Goal: Task Accomplishment & Management: Use online tool/utility

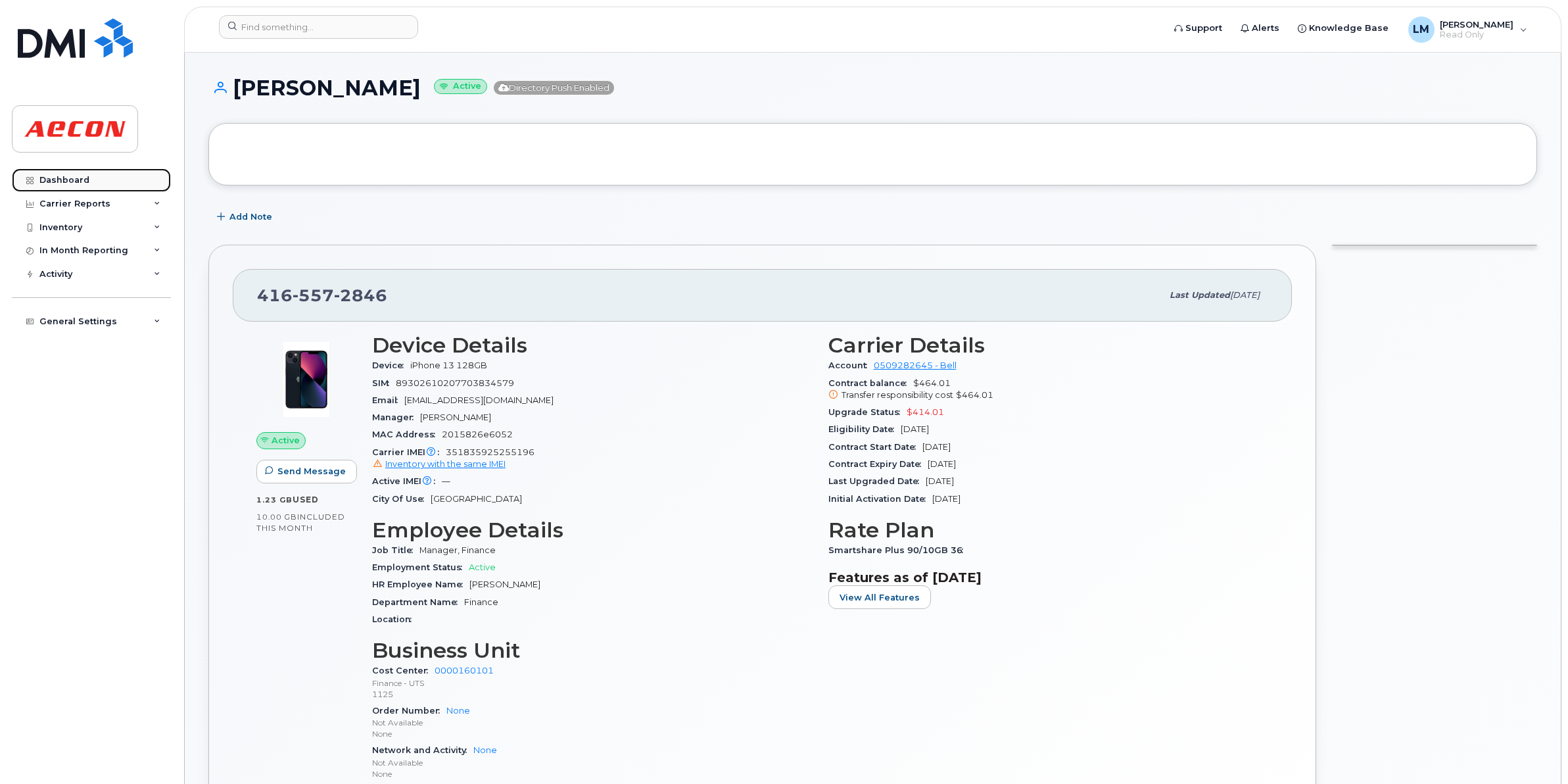
click at [70, 180] on div "Dashboard" at bounding box center [64, 181] width 50 height 11
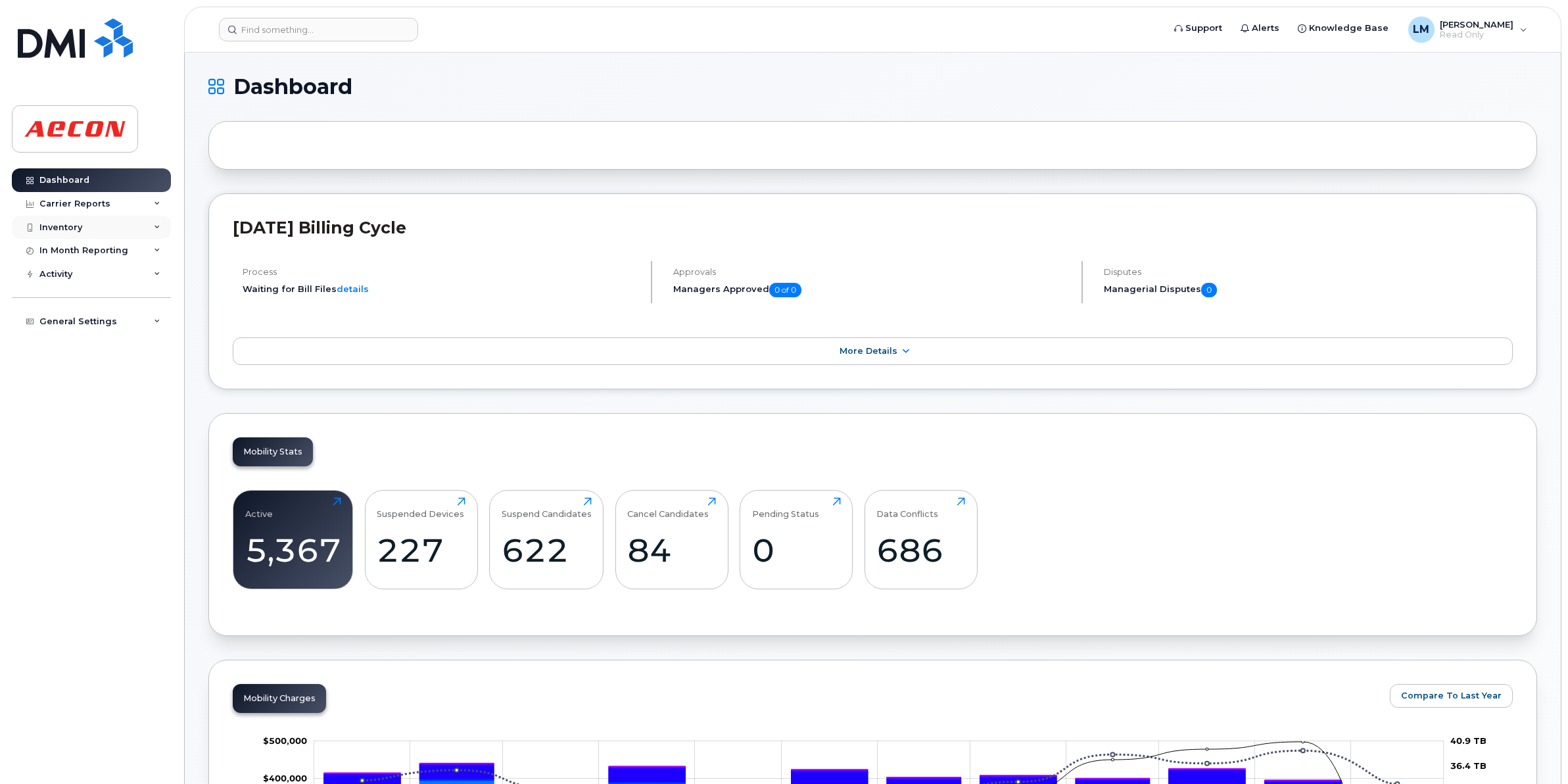
click at [76, 224] on div "Inventory" at bounding box center [60, 228] width 43 height 11
click at [86, 244] on link "Mobility Devices" at bounding box center [102, 251] width 136 height 25
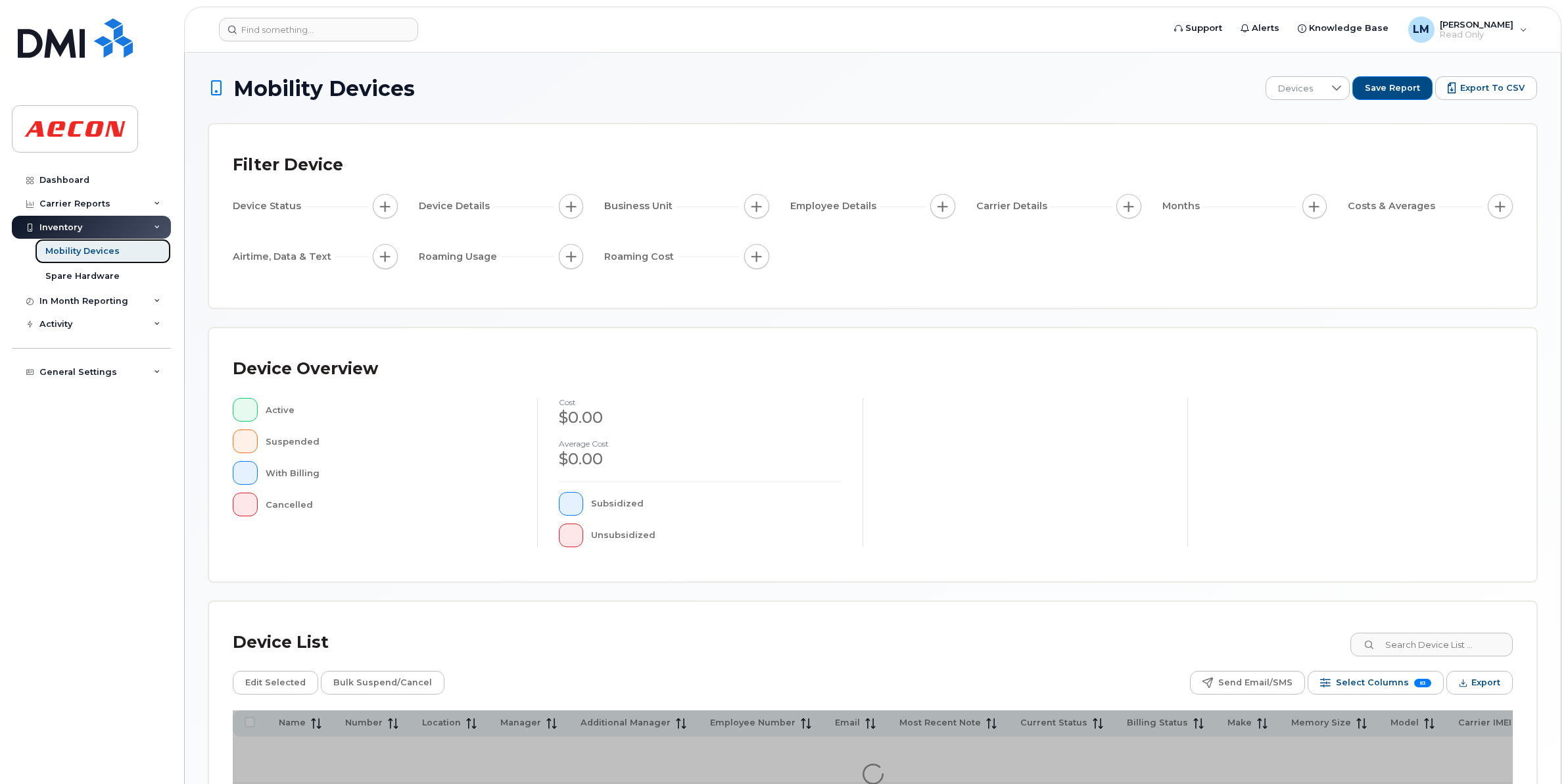
click at [110, 254] on div "Mobility Devices" at bounding box center [83, 251] width 75 height 12
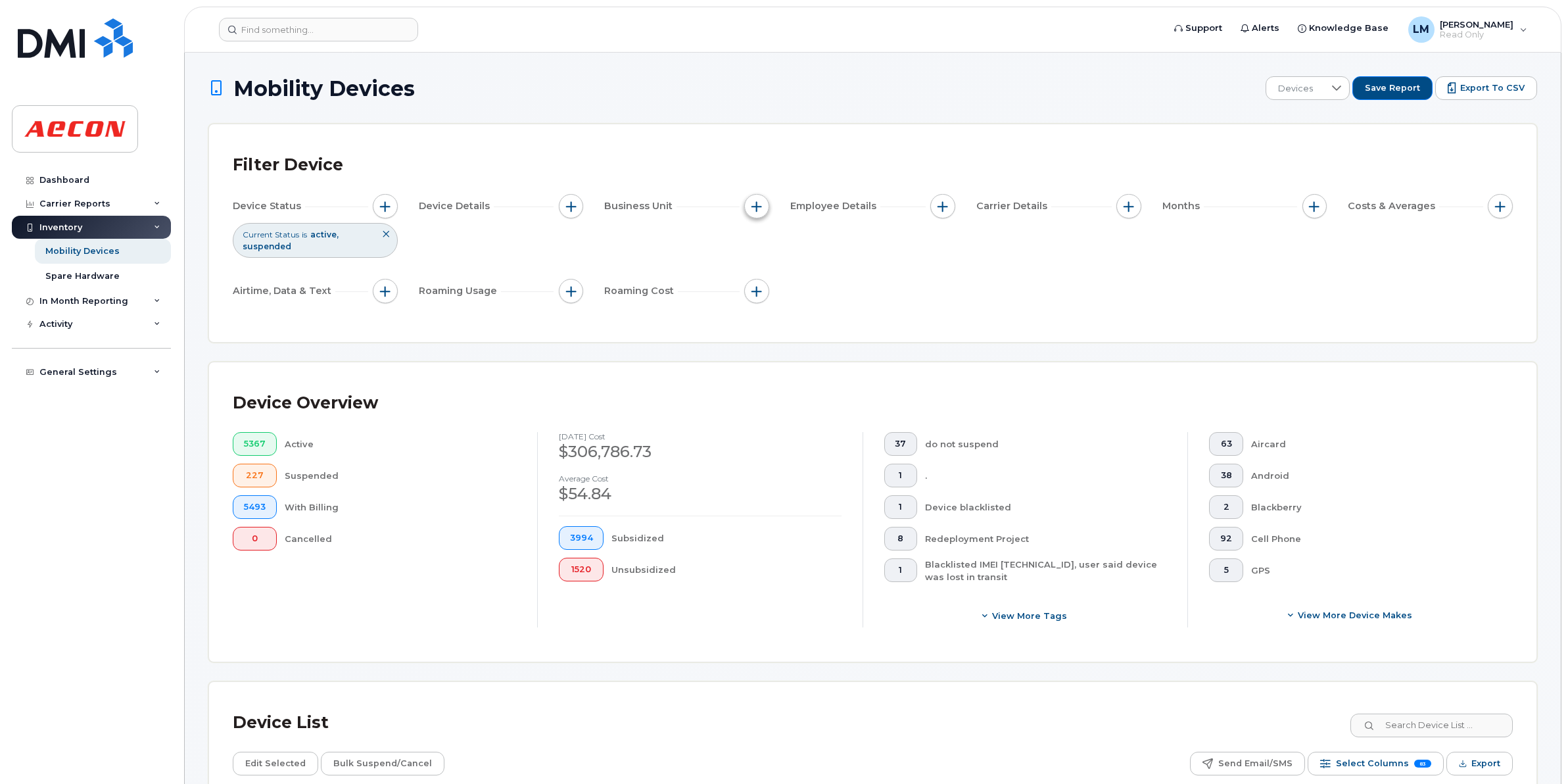
click at [761, 202] on span "button" at bounding box center [757, 206] width 11 height 11
click at [764, 351] on input "Company Code" at bounding box center [761, 350] width 11 height 11
checkbox input "true"
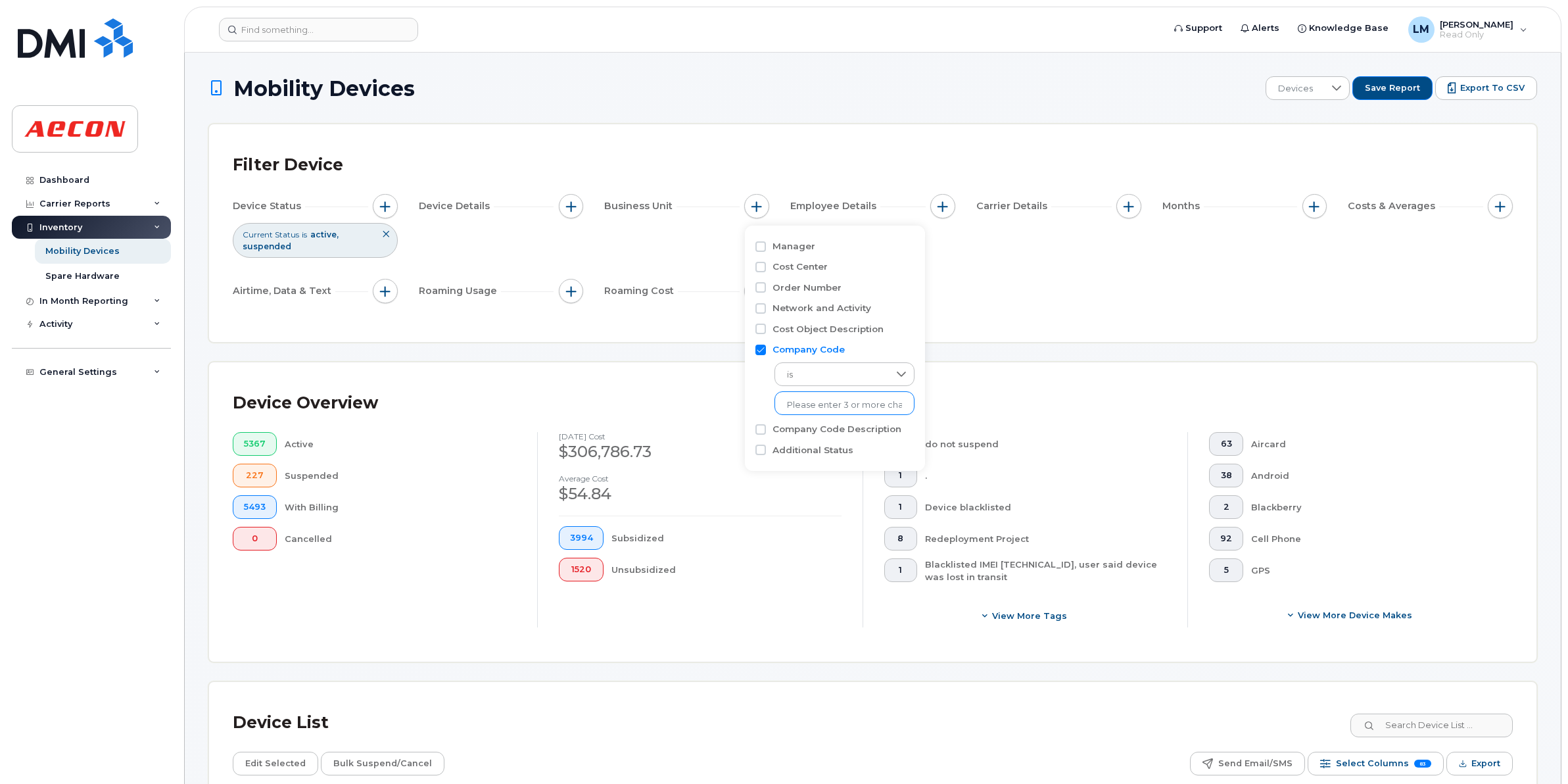
click at [854, 408] on input "text" at bounding box center [844, 405] width 115 height 12
click at [897, 376] on icon at bounding box center [902, 375] width 11 height 11
click at [851, 403] on input "text" at bounding box center [844, 405] width 115 height 12
type input "1125"
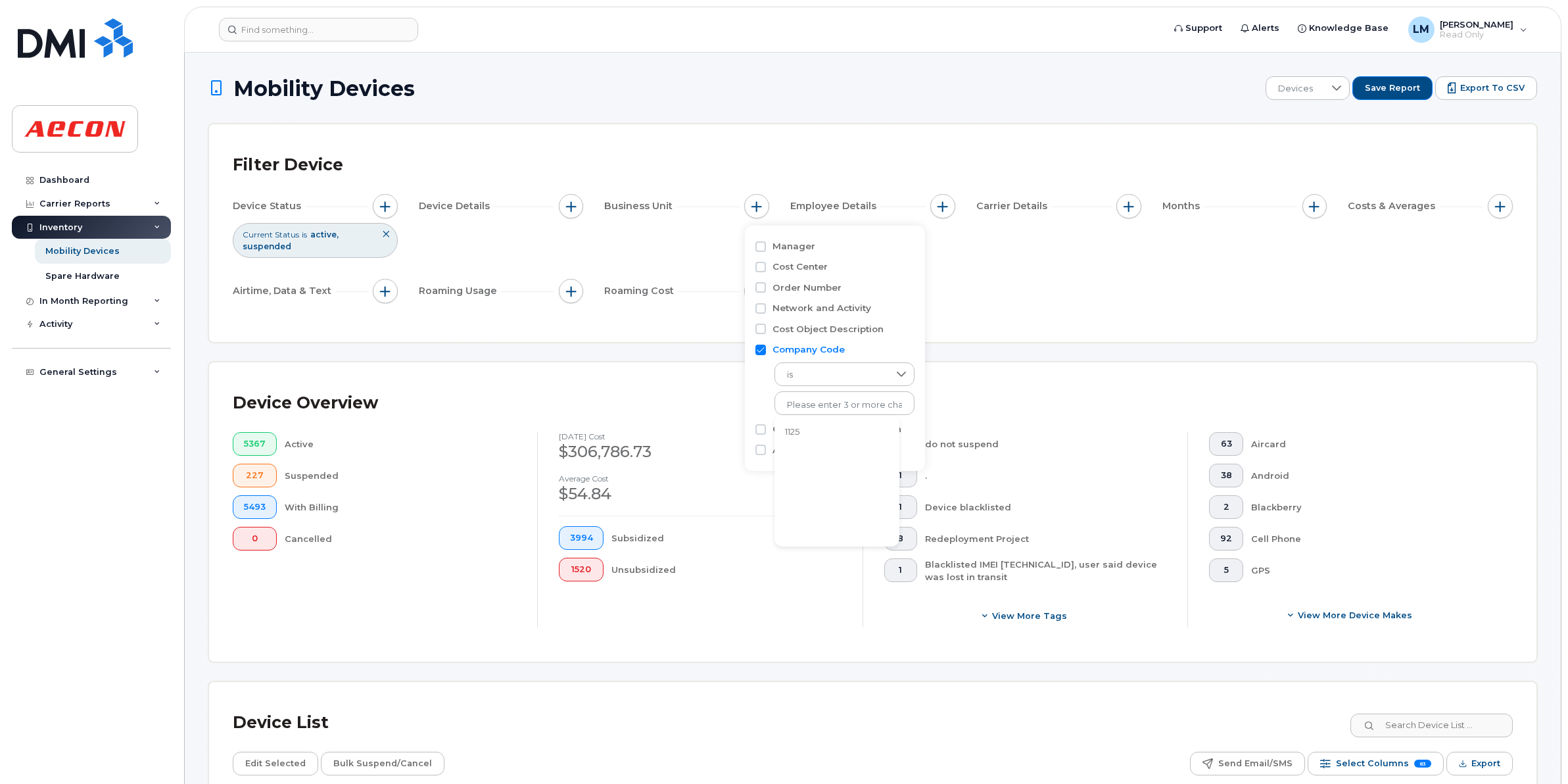
click at [806, 435] on li "1125" at bounding box center [837, 432] width 125 height 24
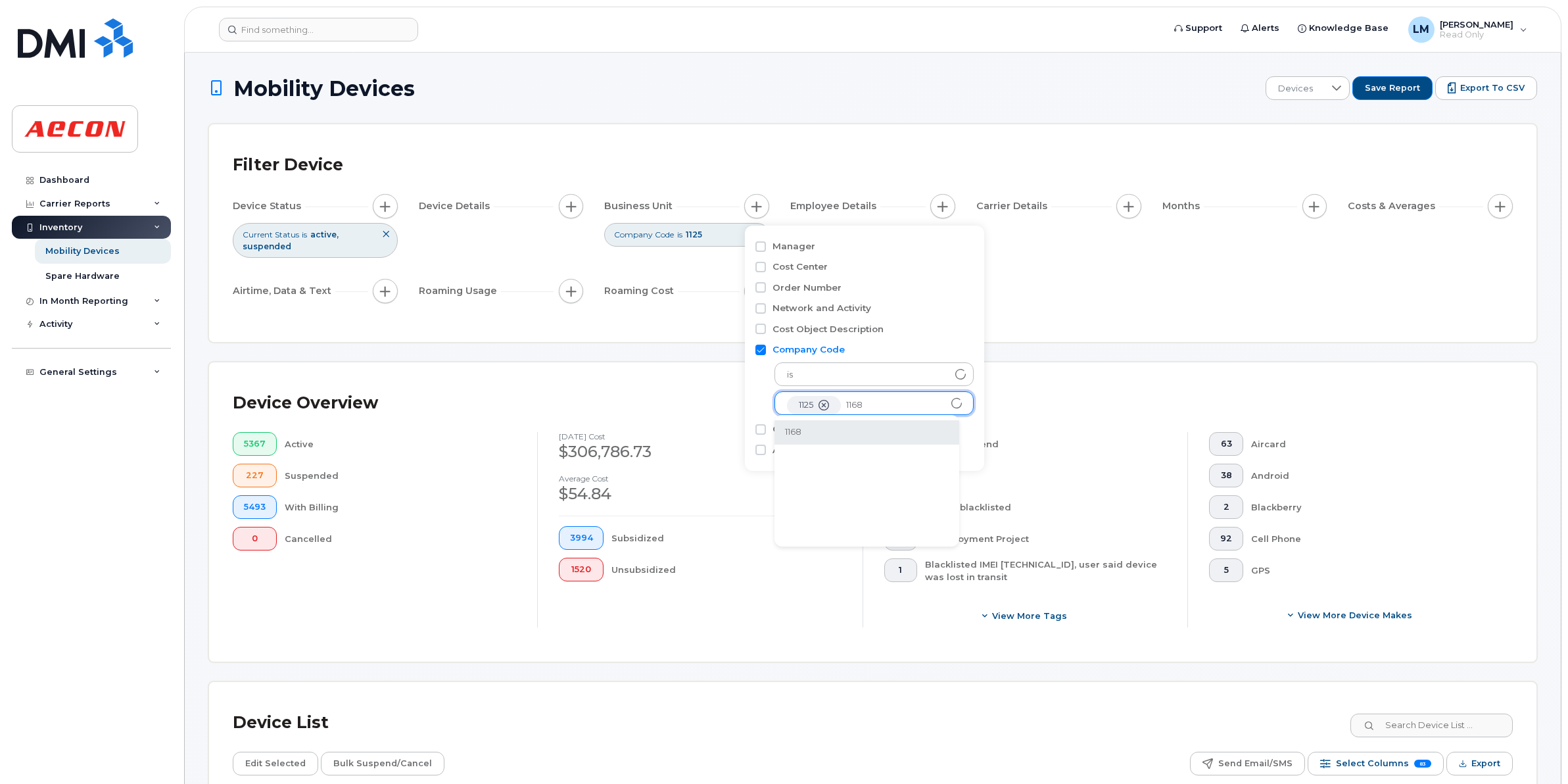
type input "1168"
click at [832, 434] on li "1168" at bounding box center [867, 432] width 185 height 24
click at [665, 321] on div "Filter Device Device Status Current Status is active suspended Device Details B…" at bounding box center [872, 233] width 1328 height 218
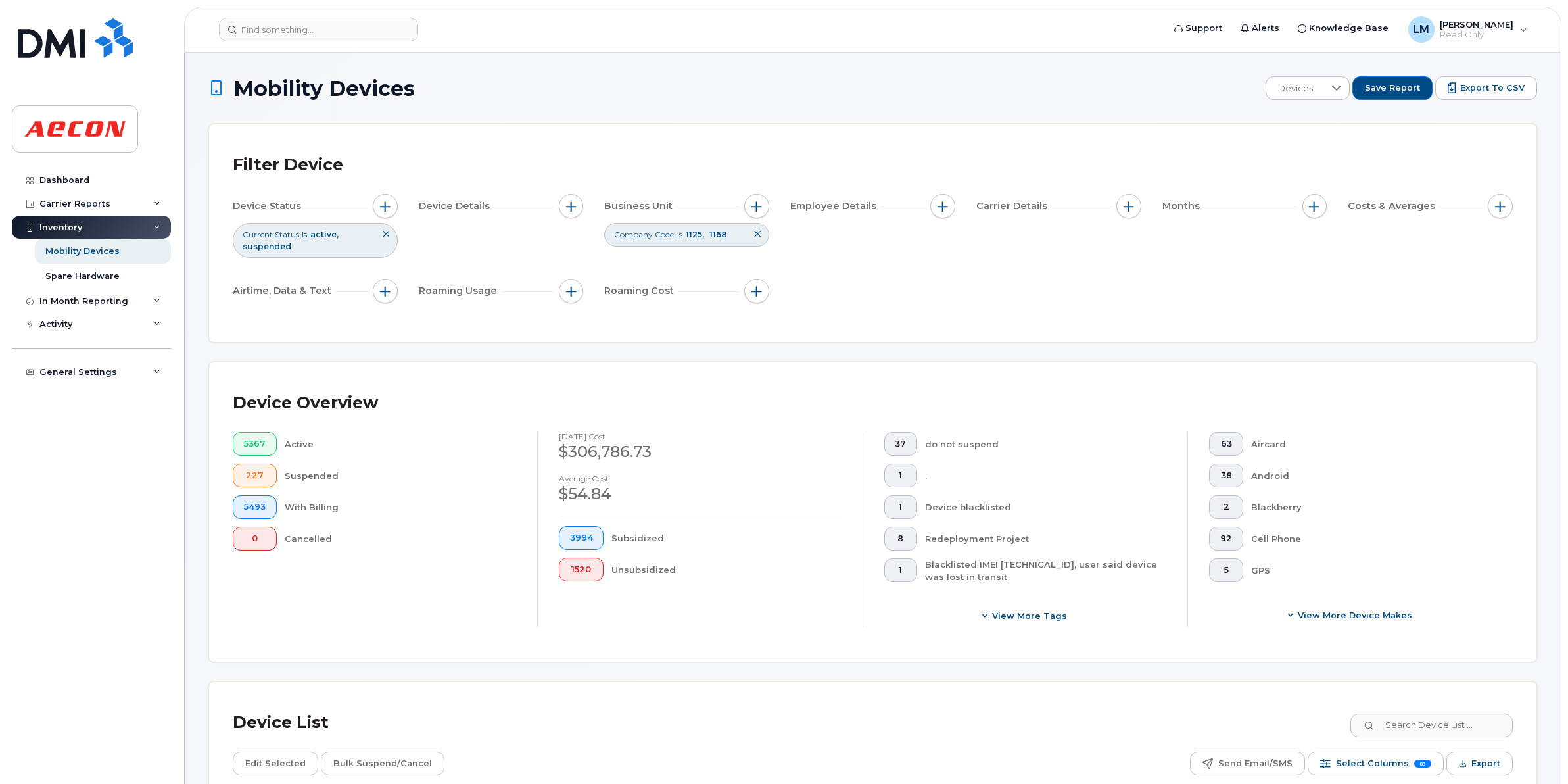
drag, startPoint x: 1498, startPoint y: 91, endPoint x: 1483, endPoint y: 109, distance: 23.4
click at [1498, 91] on span "Export to CSV" at bounding box center [1492, 87] width 64 height 12
click at [89, 206] on div "Carrier Reports" at bounding box center [75, 204] width 71 height 11
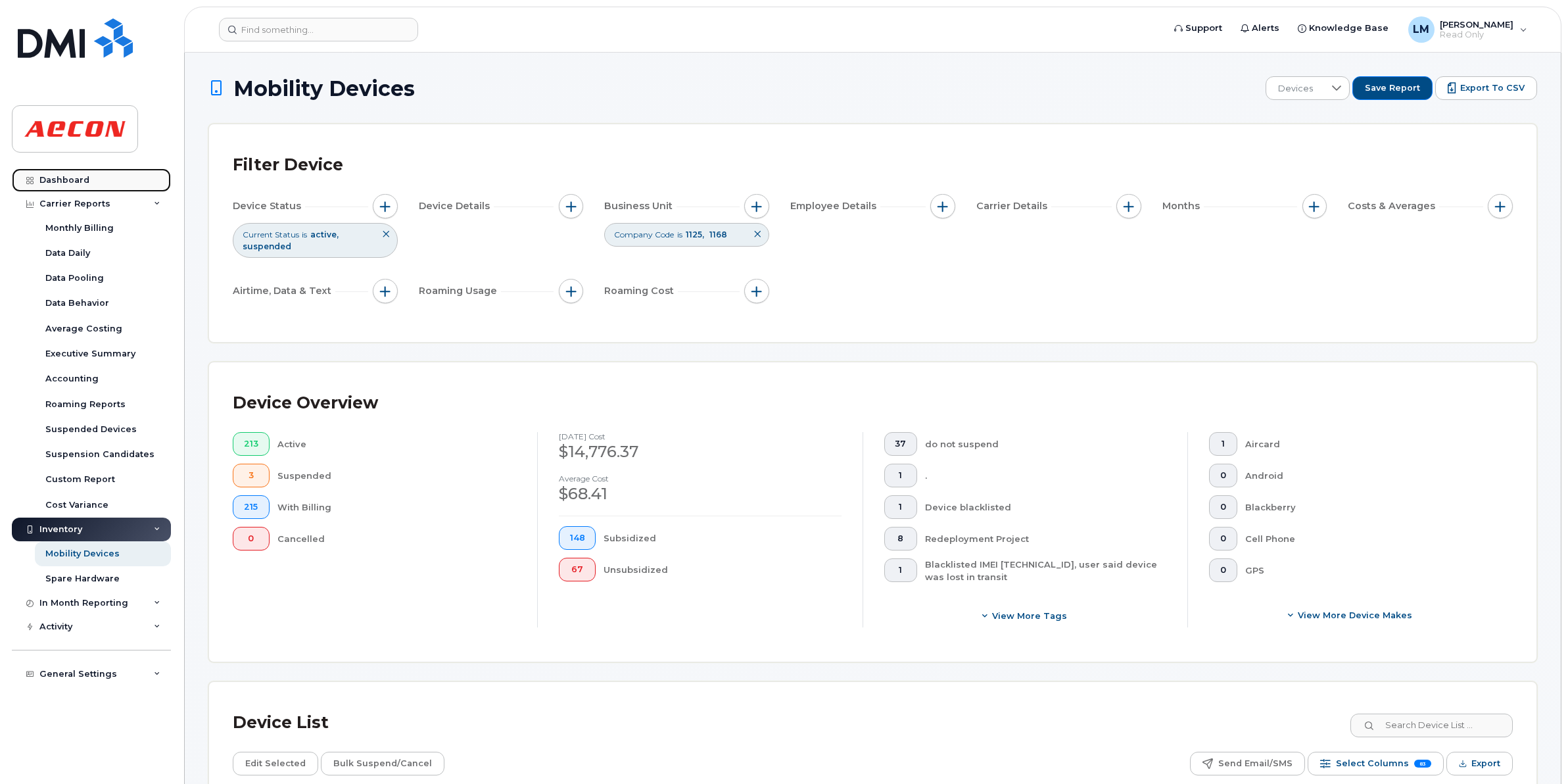
click at [76, 178] on div "Dashboard" at bounding box center [64, 181] width 50 height 11
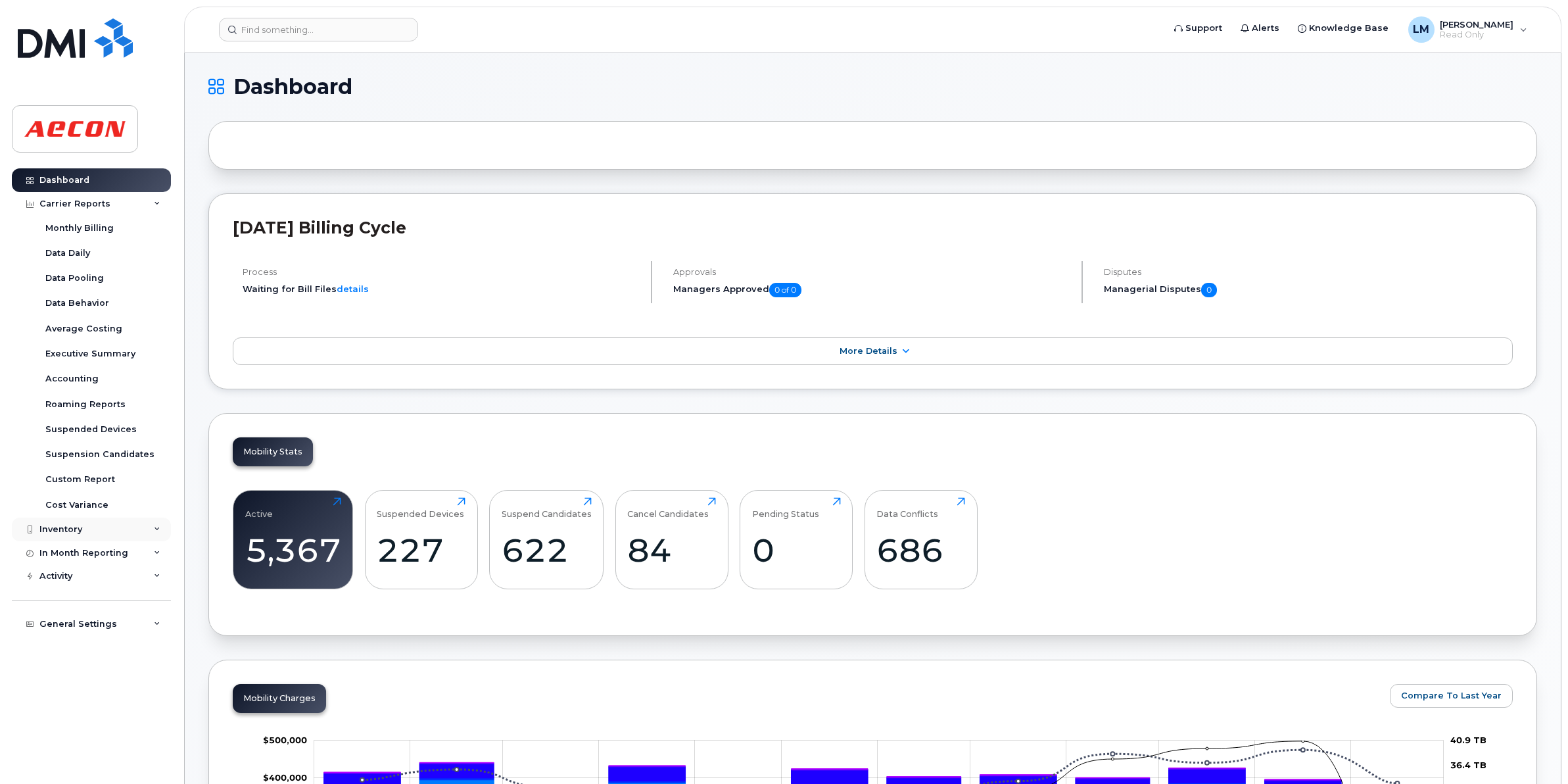
click at [69, 529] on div "Inventory" at bounding box center [60, 529] width 43 height 11
click at [81, 556] on div "Mobility Devices" at bounding box center [83, 554] width 75 height 12
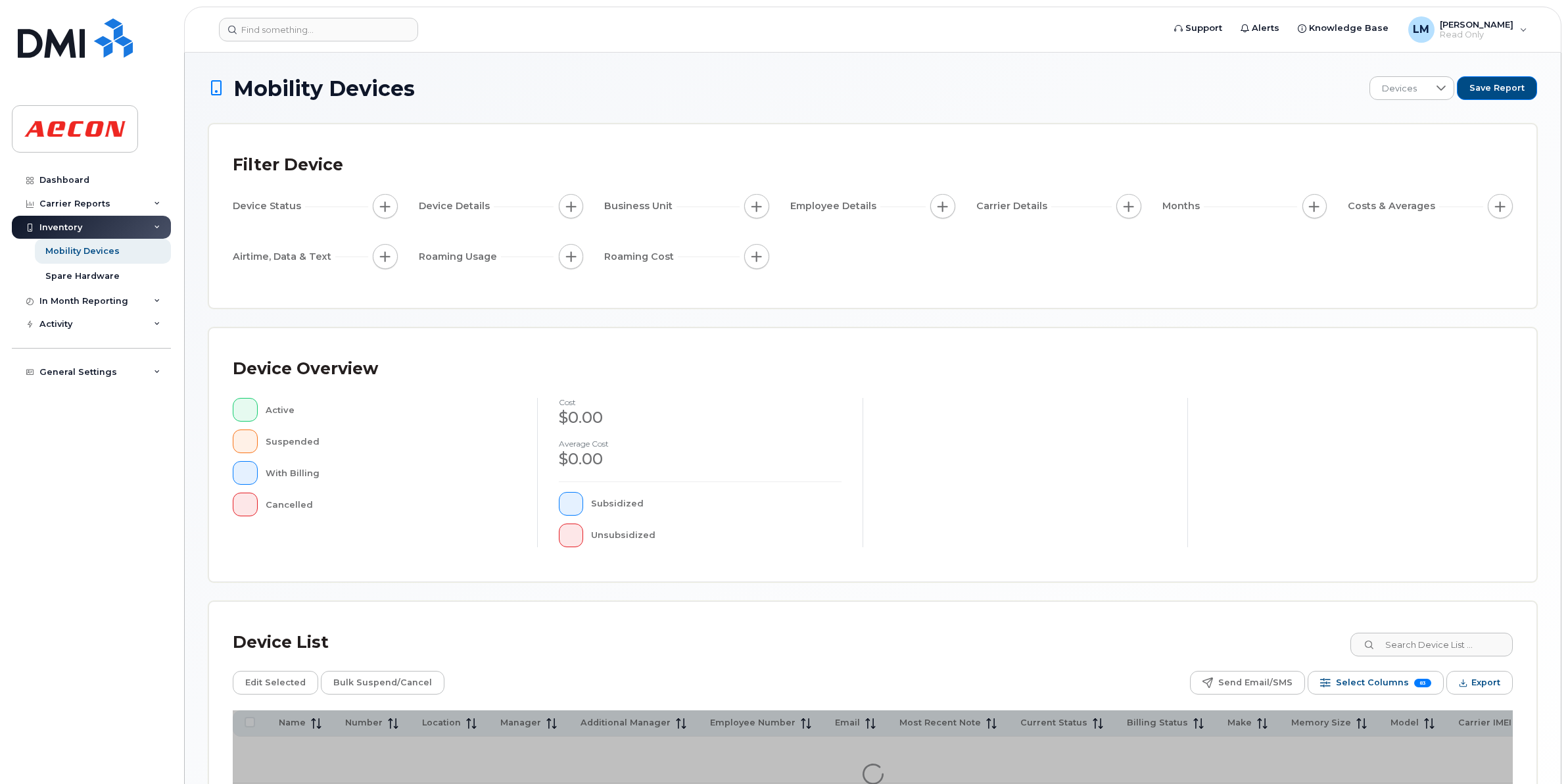
click at [744, 218] on div "Business Unit" at bounding box center [687, 206] width 165 height 25
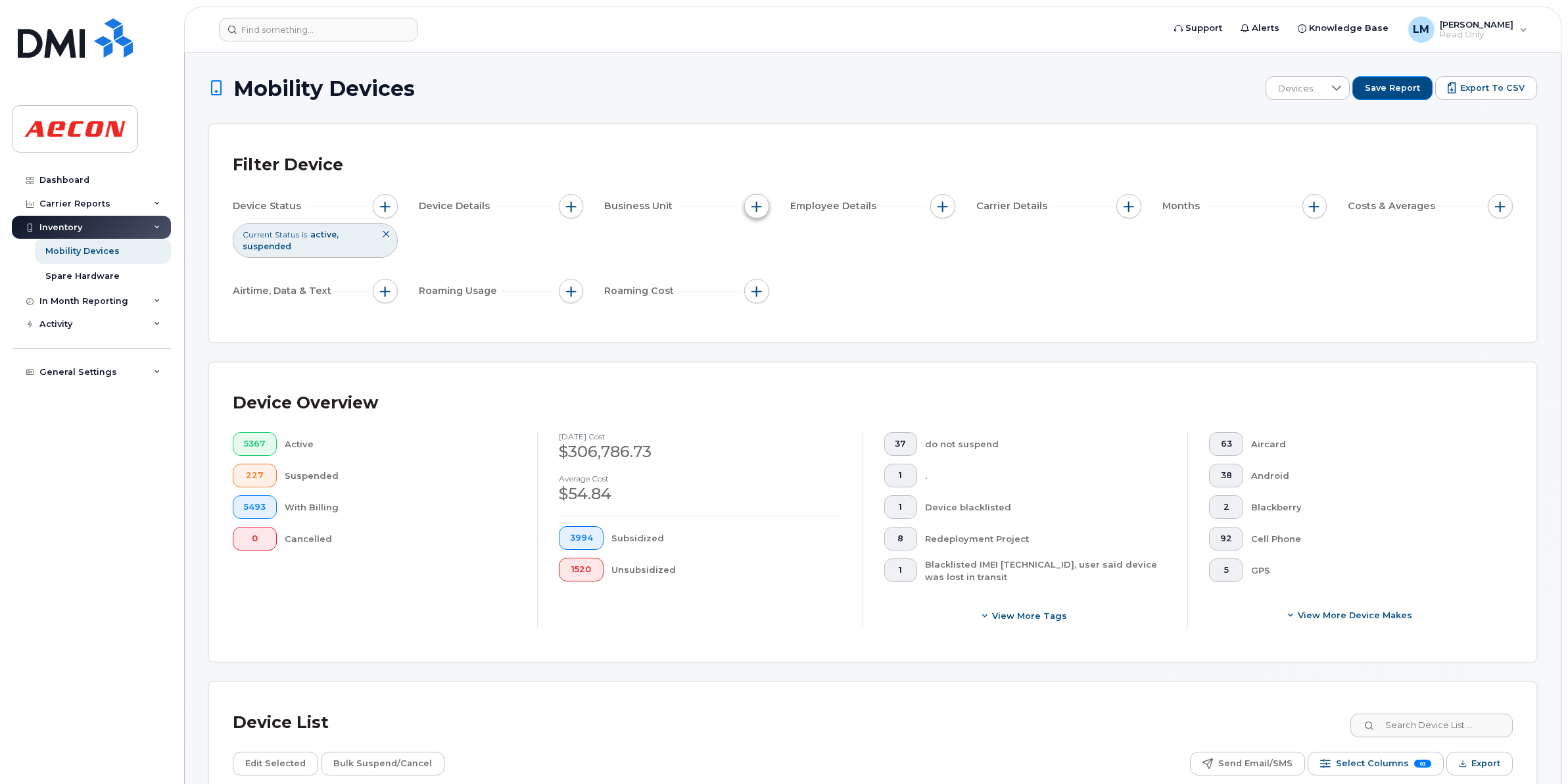
click at [760, 209] on span "button" at bounding box center [757, 206] width 11 height 11
click at [763, 350] on input "Company Code" at bounding box center [761, 350] width 11 height 11
checkbox input "true"
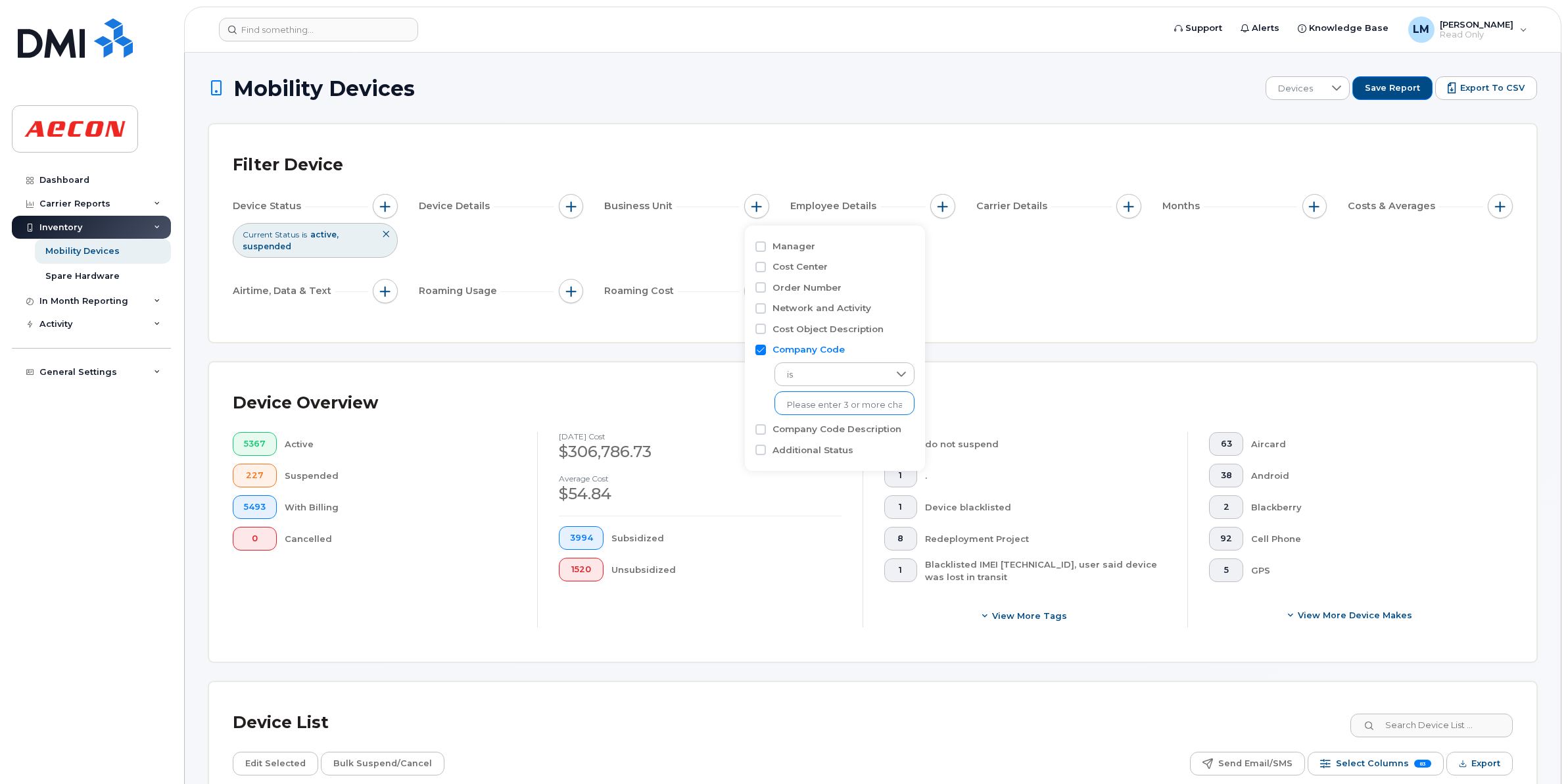
click at [835, 405] on input "text" at bounding box center [844, 405] width 115 height 12
type input "1125"
click at [802, 432] on li "1125" at bounding box center [837, 432] width 125 height 24
click at [865, 403] on input "text" at bounding box center [904, 405] width 115 height 12
type input "1168"
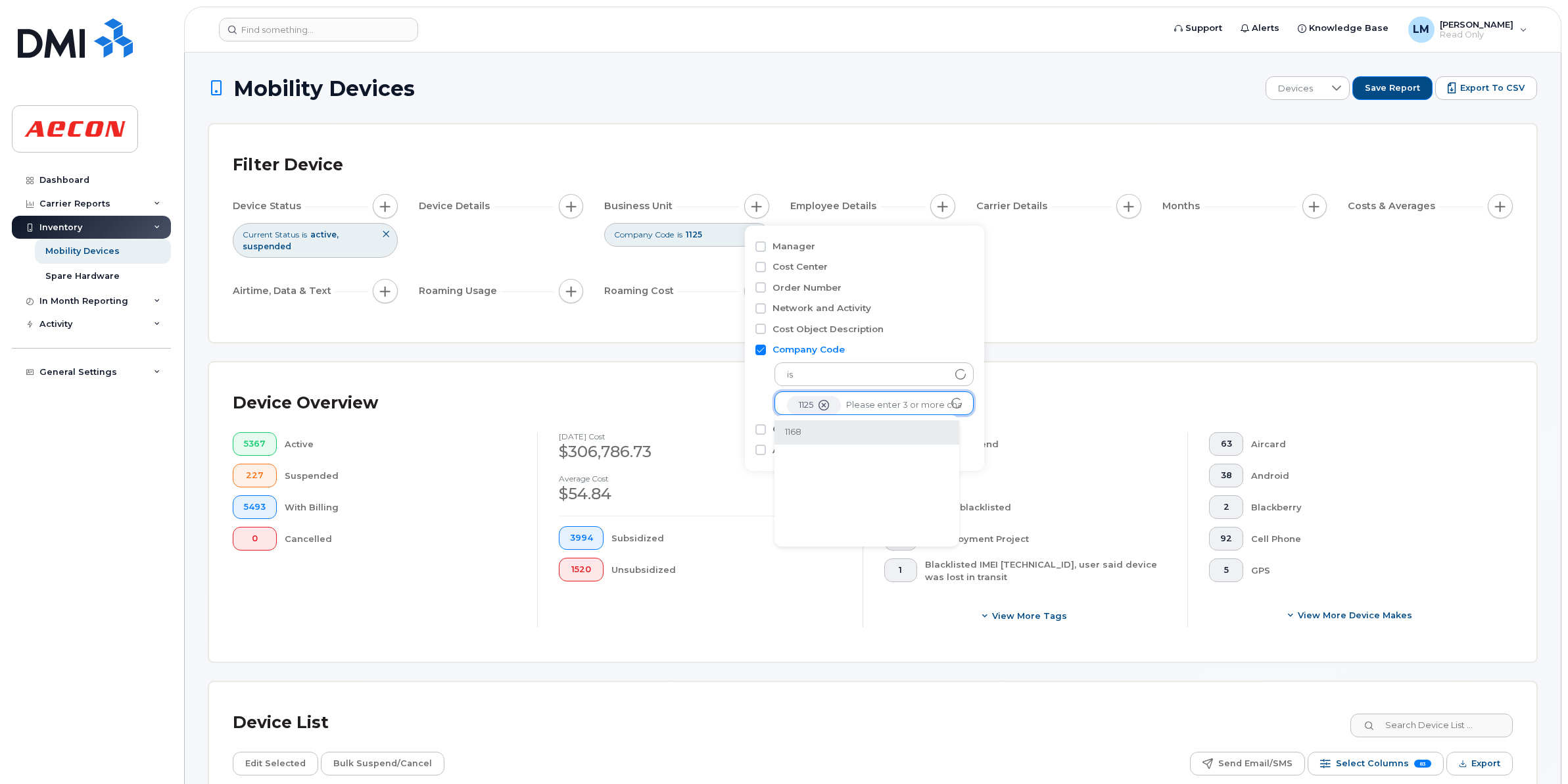
click at [804, 430] on li "1168" at bounding box center [867, 432] width 185 height 24
click at [1171, 368] on div "Device Overview 5367 Active 227 Suspended 5493 With Billing 0 Cancelled Septemb…" at bounding box center [872, 512] width 1328 height 299
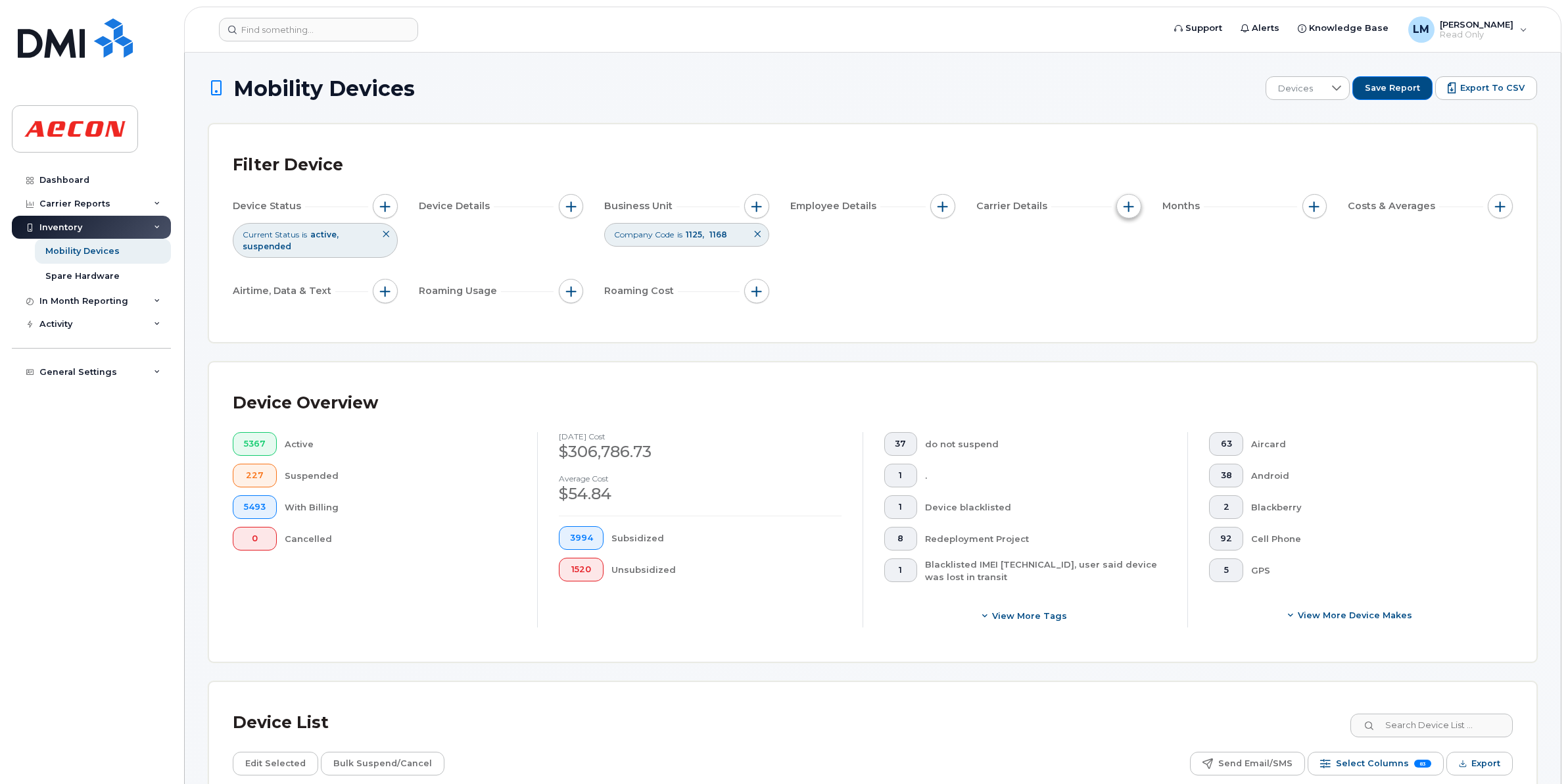
click at [1124, 205] on span "button" at bounding box center [1130, 206] width 11 height 11
click at [1326, 288] on div "Device Status Current Status is active suspended Device Details Business Unit C…" at bounding box center [873, 251] width 1281 height 115
click at [1128, 206] on span "button" at bounding box center [1130, 206] width 11 height 11
click at [1306, 300] on div "Device Status Current Status is active suspended Device Details Business Unit C…" at bounding box center [873, 251] width 1281 height 115
click at [1318, 207] on span "button" at bounding box center [1315, 206] width 11 height 11
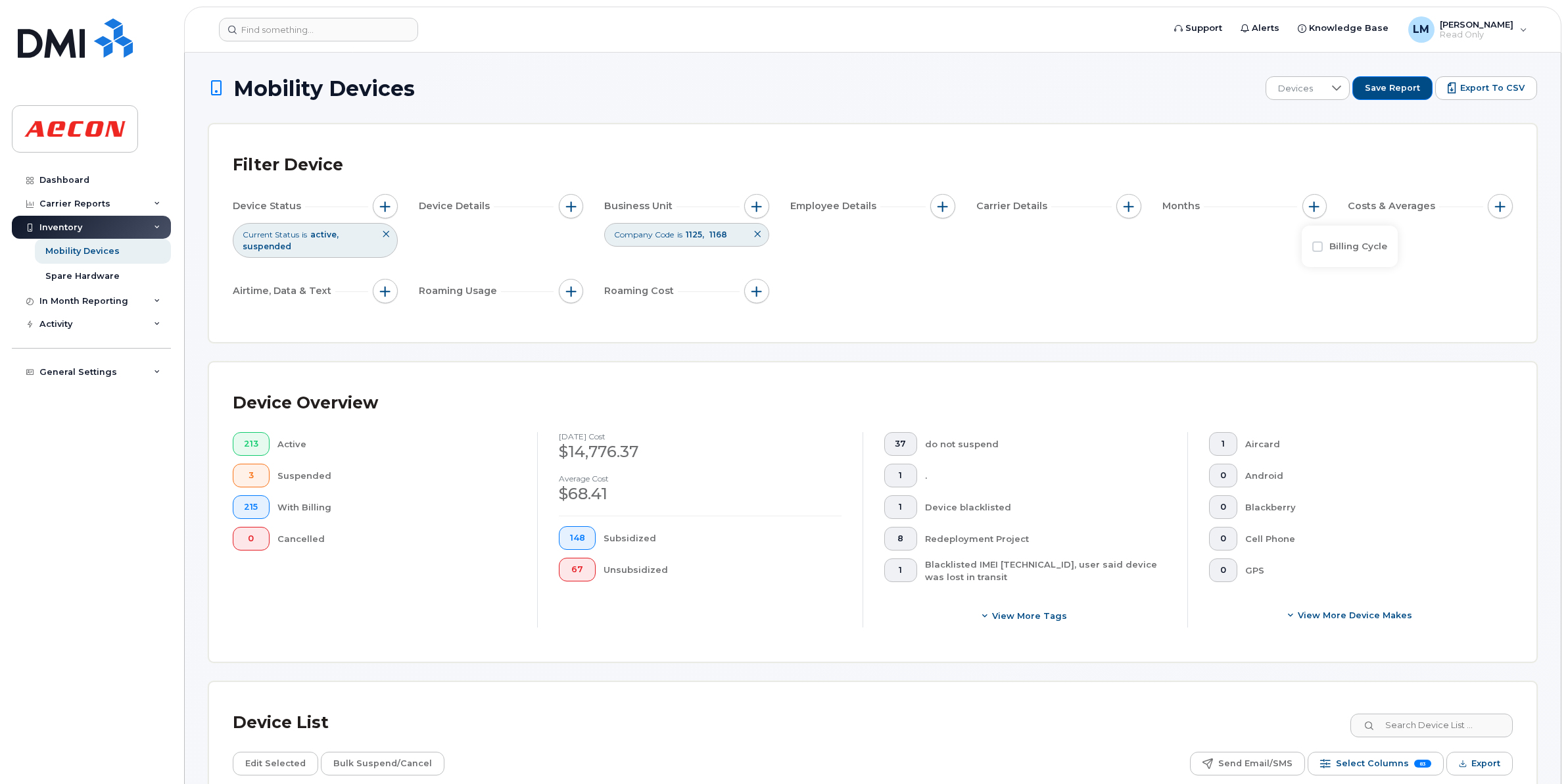
click at [1326, 245] on div "Billing Cycle" at bounding box center [1350, 247] width 75 height 12
click at [1311, 247] on div "Billing Cycle" at bounding box center [1350, 247] width 96 height 42
click at [1316, 246] on input "Billing Cycle" at bounding box center [1318, 247] width 11 height 11
checkbox input "true"
click at [1379, 303] on icon at bounding box center [1374, 300] width 11 height 11
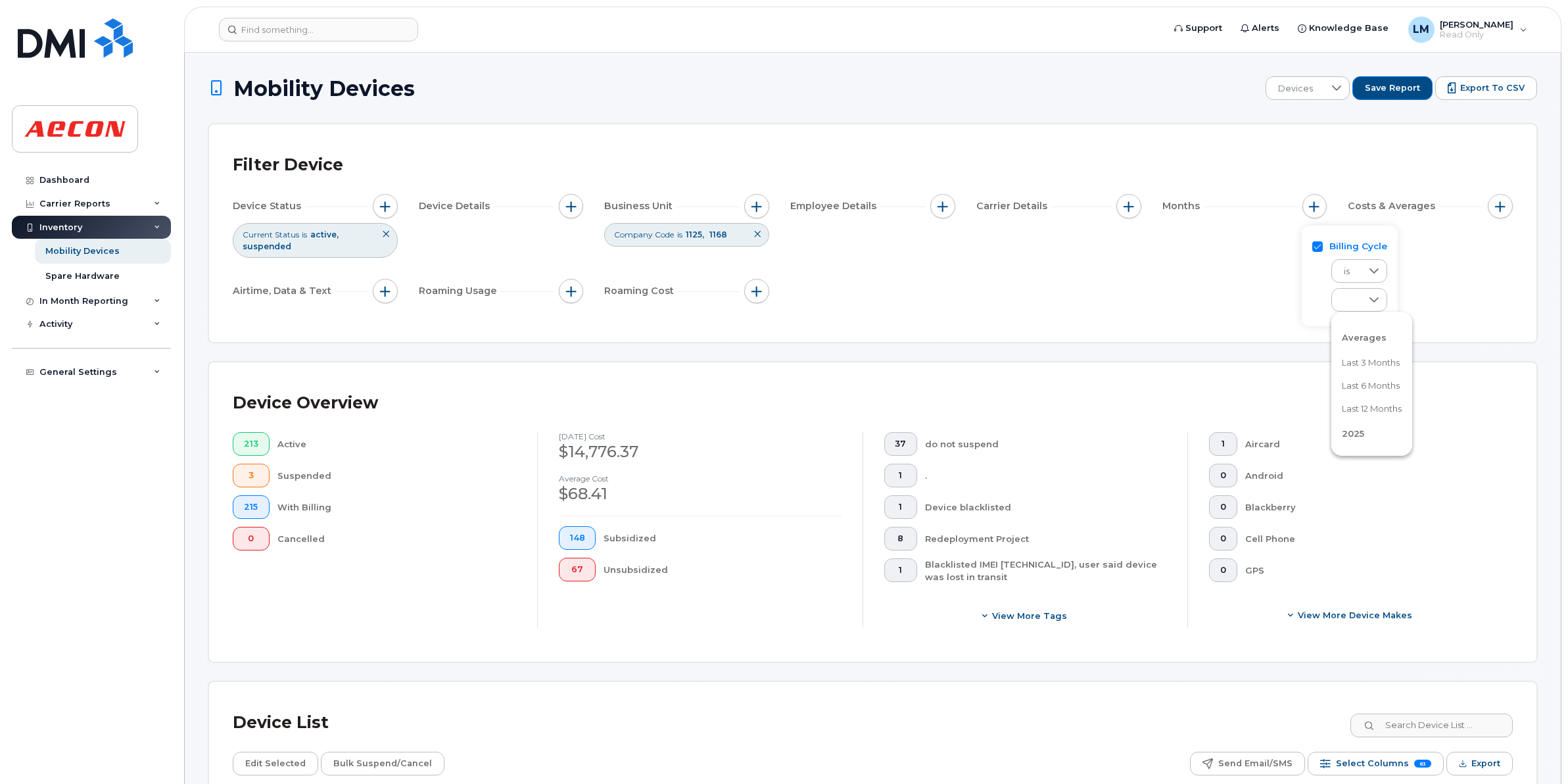
click at [1270, 327] on div "Filter Device Device Status Current Status is active suspended Device Details B…" at bounding box center [872, 233] width 1328 height 218
click at [1496, 208] on span "button" at bounding box center [1500, 206] width 11 height 11
click at [1498, 208] on span "button" at bounding box center [1500, 206] width 11 height 11
click at [1129, 205] on span "button" at bounding box center [1130, 206] width 11 height 11
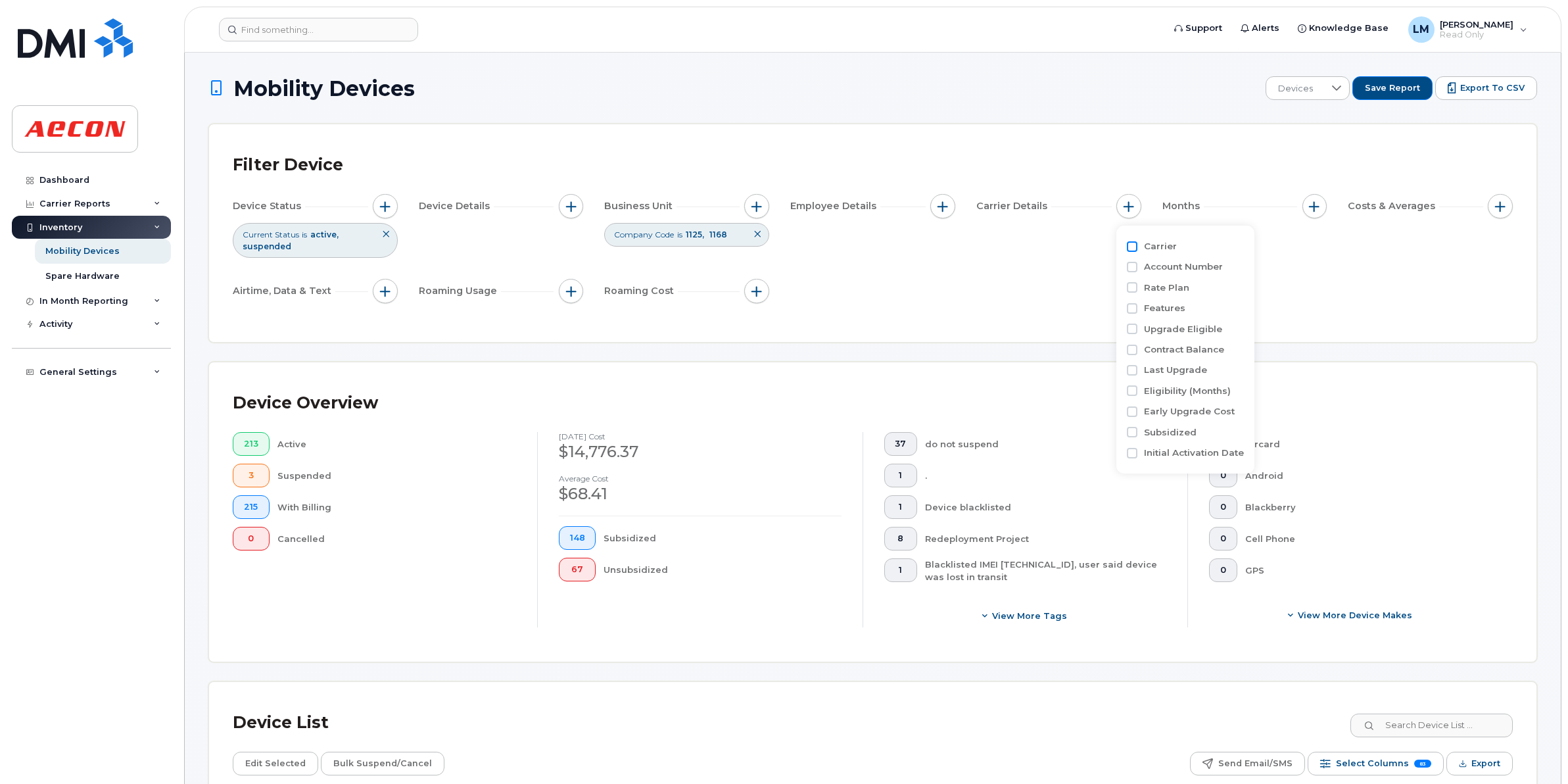
click at [1134, 245] on input "Carrier" at bounding box center [1132, 247] width 11 height 11
click at [1135, 247] on input "Carrier" at bounding box center [1132, 247] width 11 height 11
click at [1160, 248] on label "Carrier" at bounding box center [1161, 247] width 33 height 12
click at [1138, 248] on input "Carrier" at bounding box center [1132, 247] width 11 height 11
checkbox input "true"
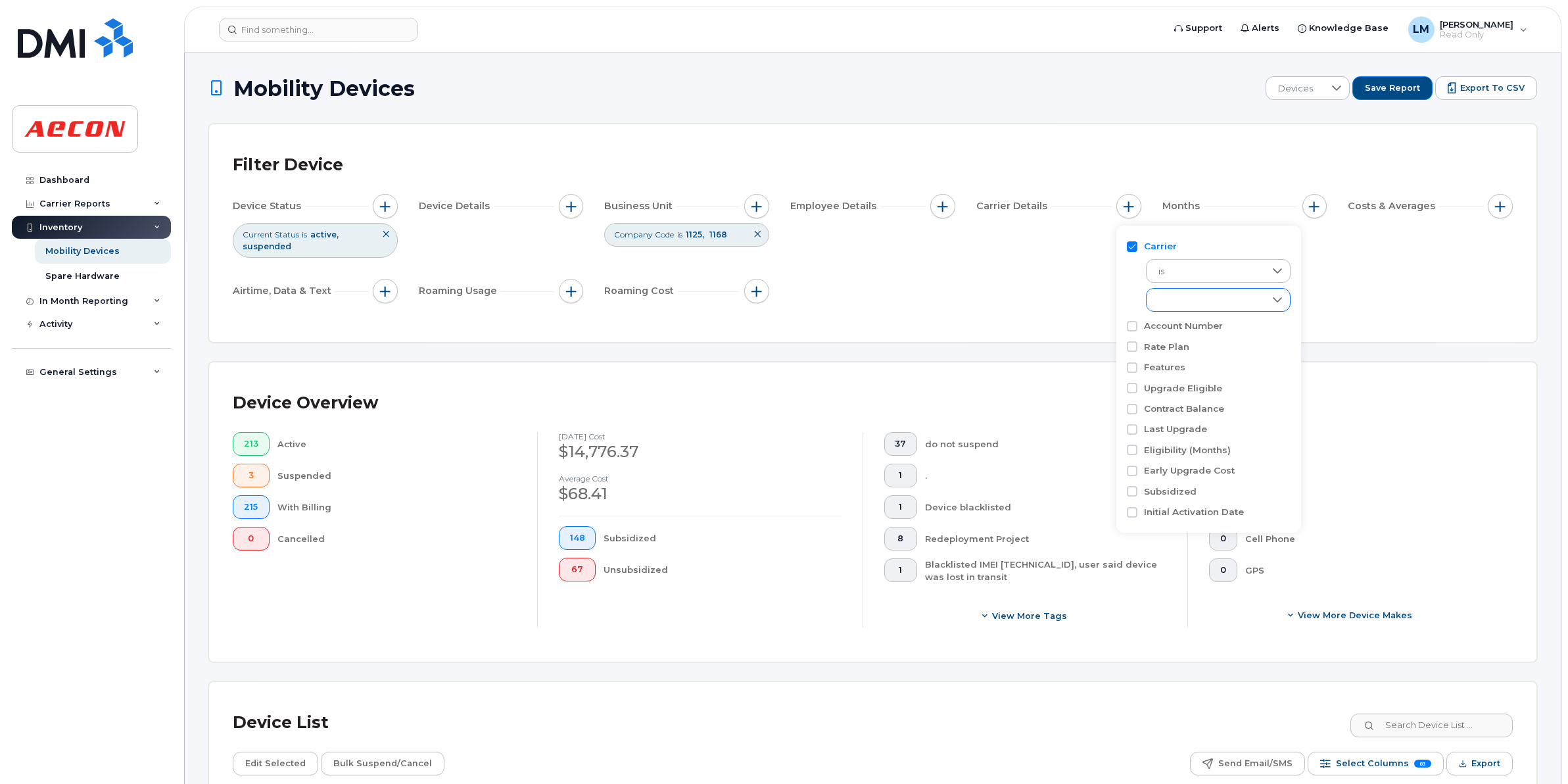
click at [1215, 302] on div "empty" at bounding box center [1205, 300] width 118 height 22
click at [1349, 297] on div "Device Status Current Status is active suspended Device Details Business Unit C…" at bounding box center [873, 251] width 1281 height 115
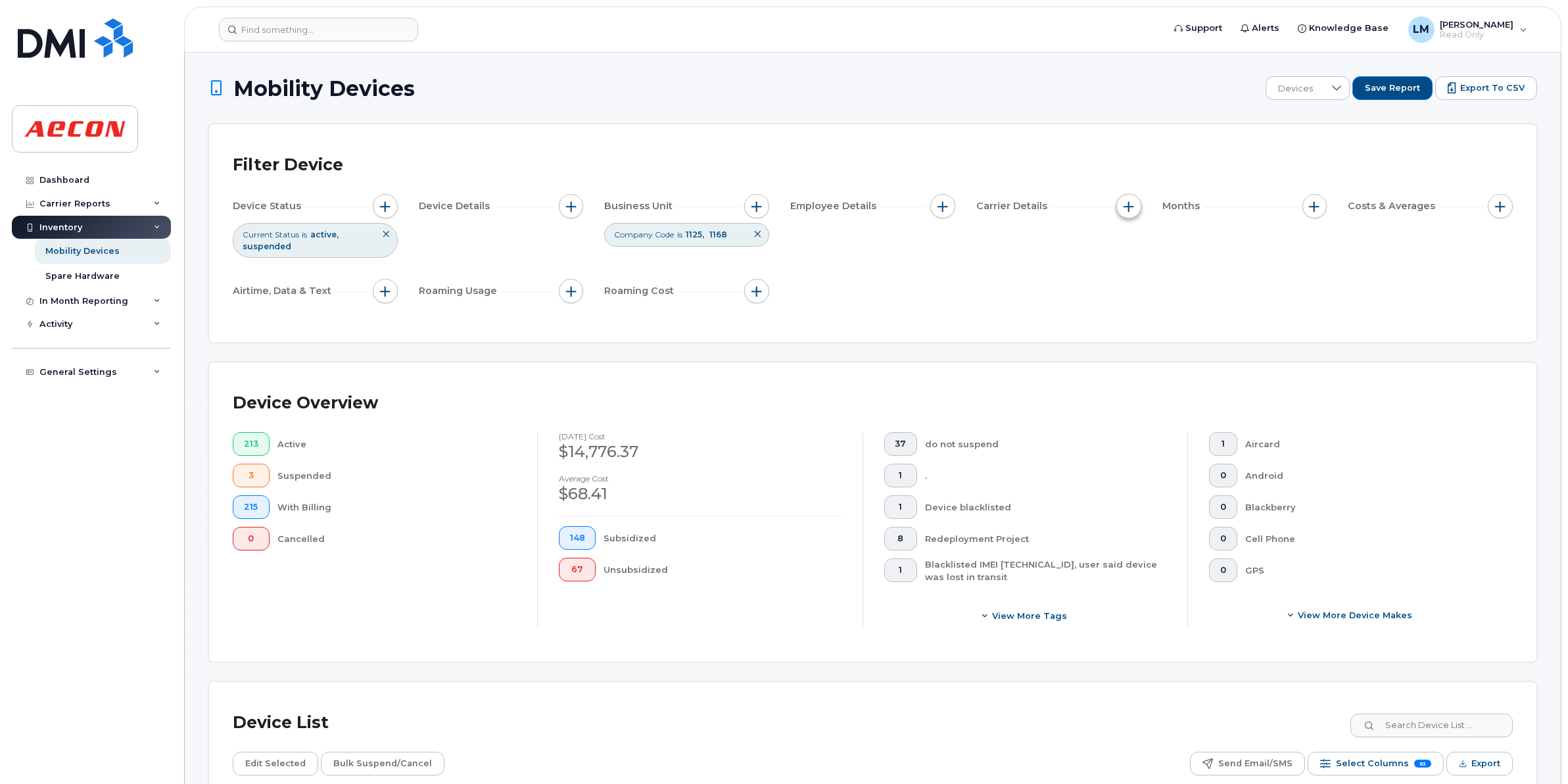
click at [1131, 213] on button "button" at bounding box center [1129, 206] width 25 height 25
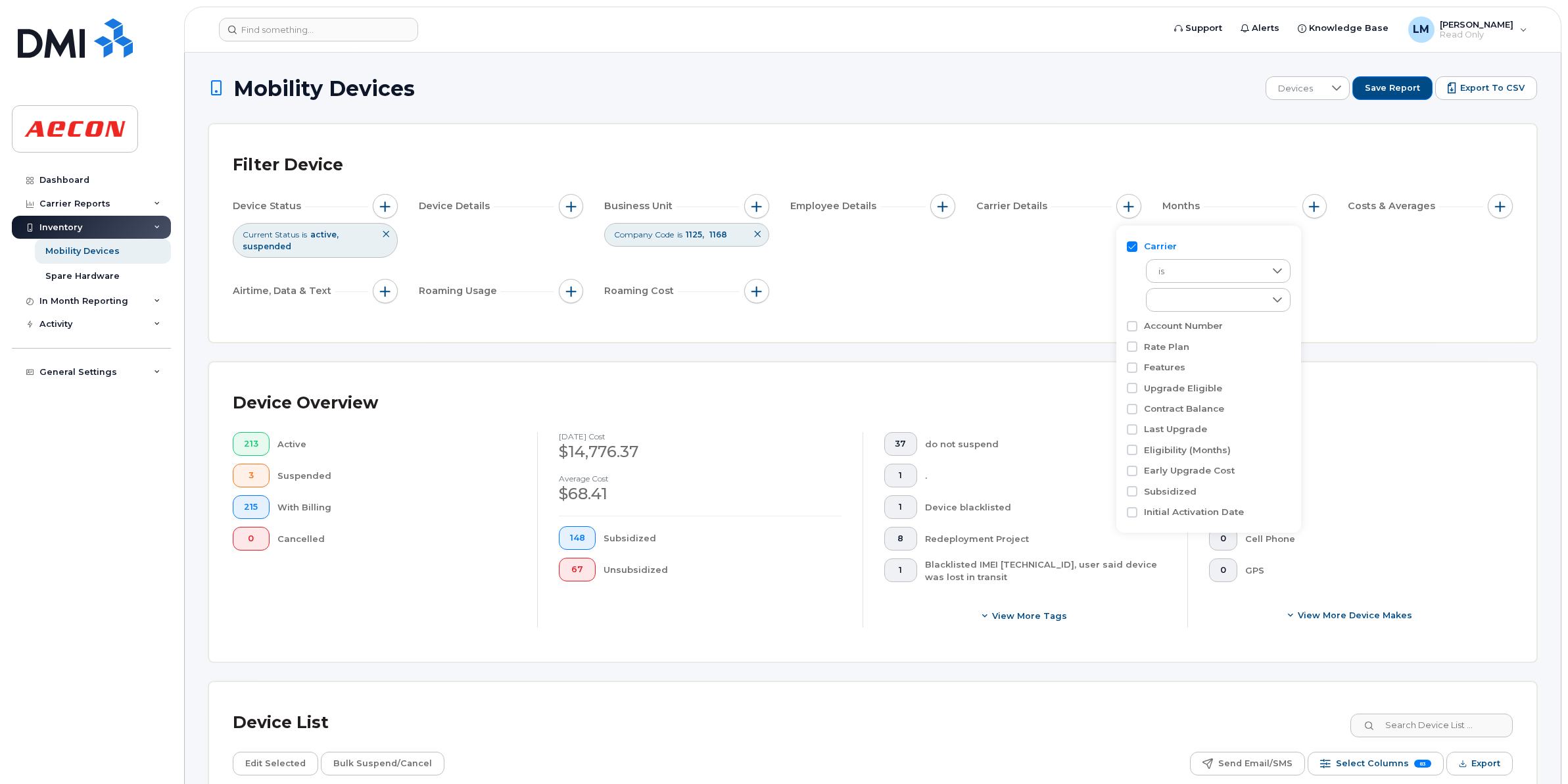
click at [1135, 247] on input "Carrier" at bounding box center [1132, 247] width 11 height 11
checkbox input "false"
click at [1134, 347] on input "Contract Balance" at bounding box center [1132, 350] width 11 height 11
click at [1136, 355] on div "Contract Balance" at bounding box center [1206, 350] width 159 height 12
click at [1139, 344] on div "Contract Balance" at bounding box center [1206, 350] width 159 height 12
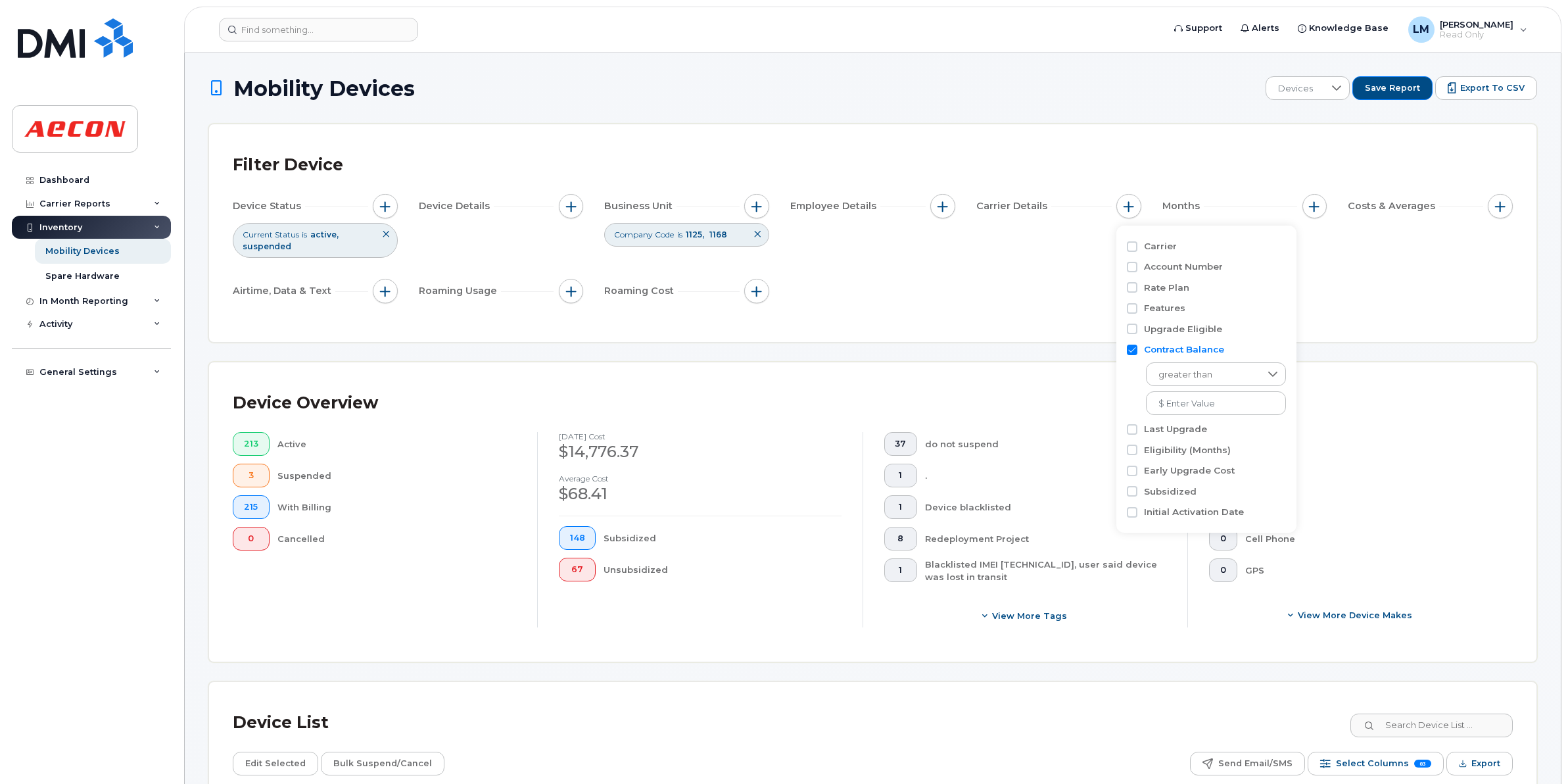
click at [1138, 352] on div "Contract Balance" at bounding box center [1206, 350] width 159 height 12
click at [1128, 352] on input "Contract Balance" at bounding box center [1132, 350] width 11 height 11
checkbox input "false"
click at [1340, 304] on div "Device Status Current Status is active suspended Device Details Business Unit C…" at bounding box center [873, 251] width 1281 height 115
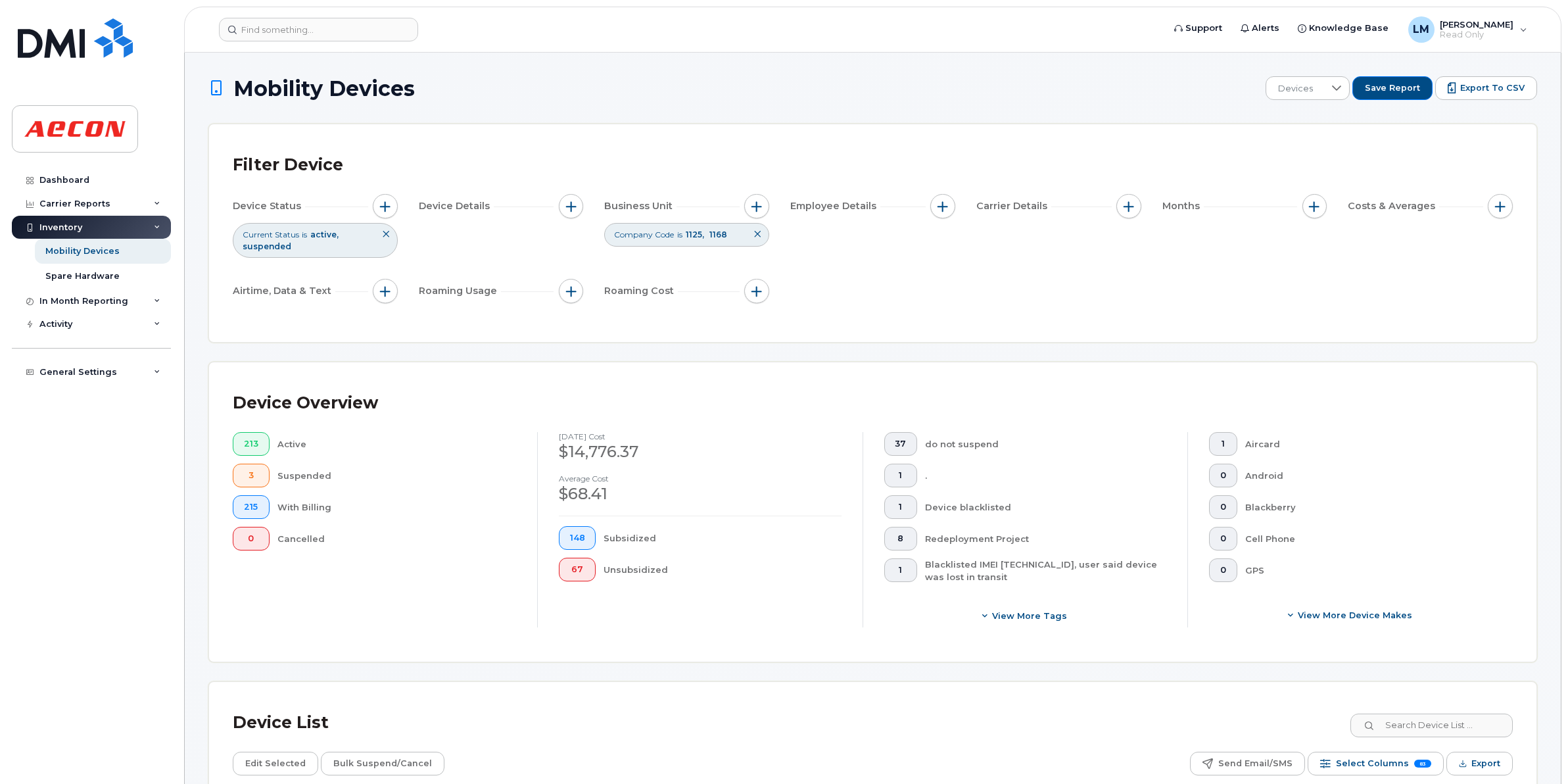
click at [1274, 287] on div "Device Status Current Status is active suspended Device Details Business Unit C…" at bounding box center [873, 251] width 1281 height 115
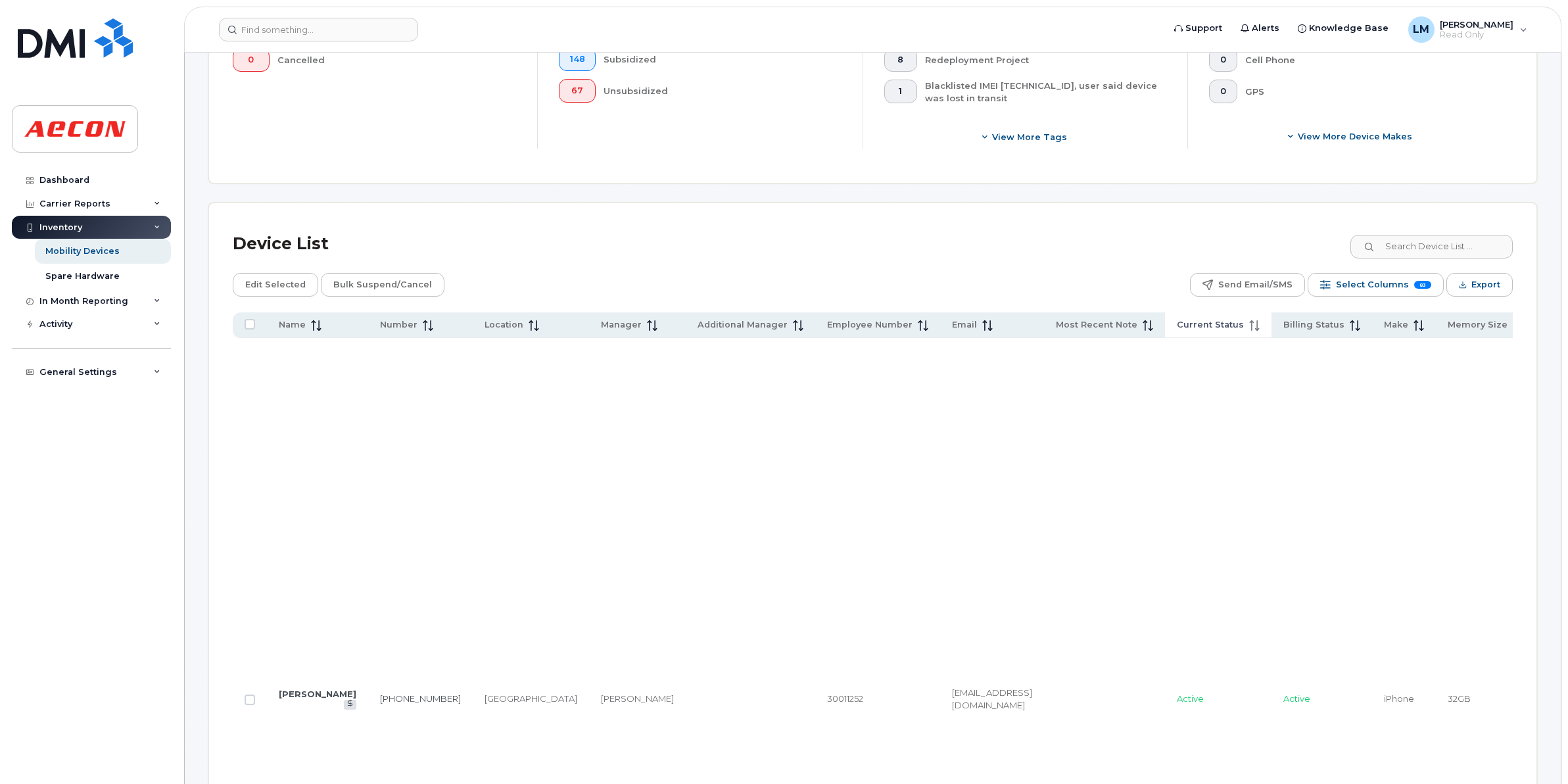
scroll to position [0, 0]
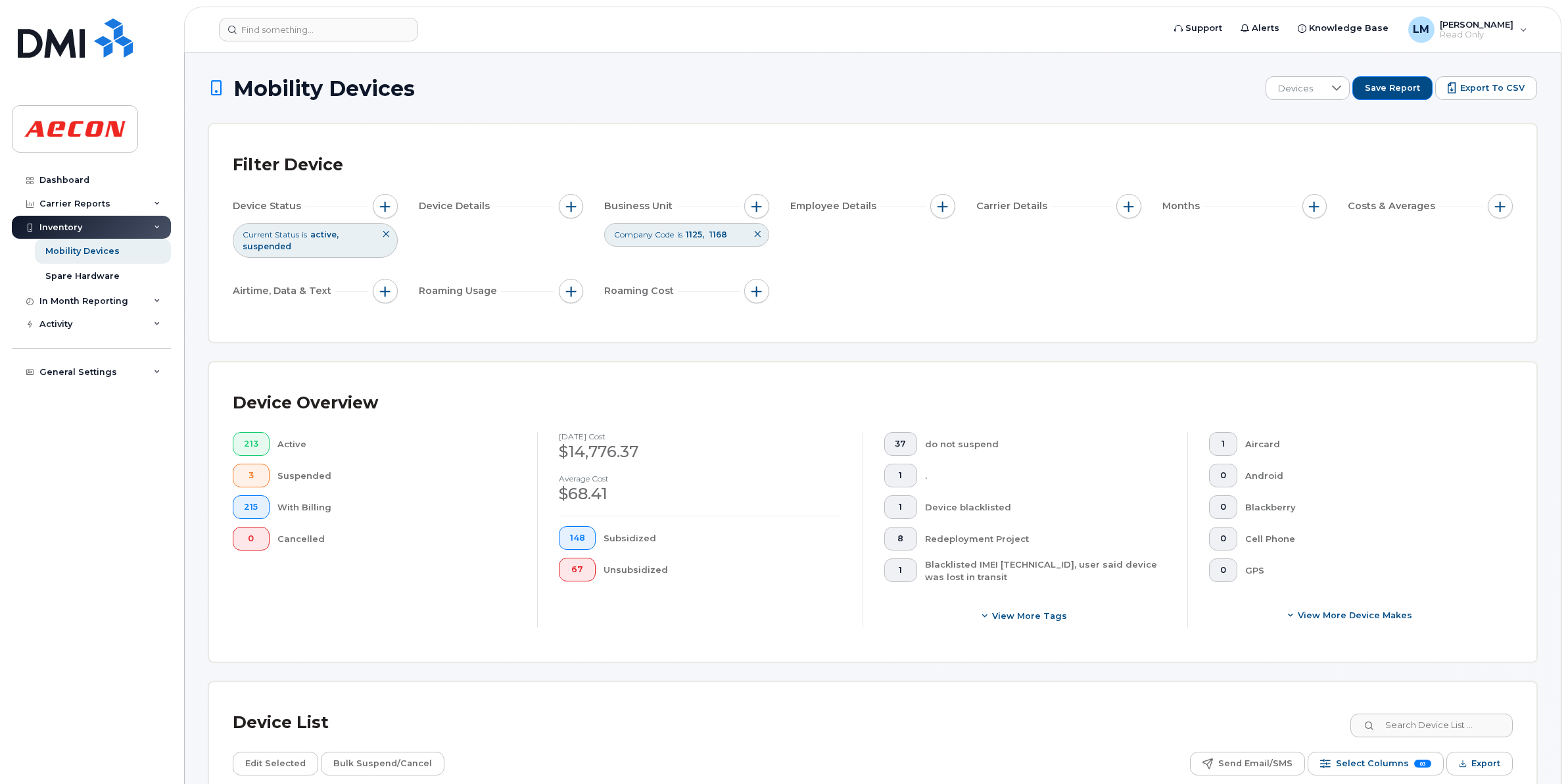
click at [1451, 382] on div "Device Overview 213 Active 3 Suspended 215 With Billing 0 Cancelled September 2…" at bounding box center [872, 512] width 1328 height 299
click at [1435, 368] on div "Device Overview 213 Active 3 Suspended 215 With Billing 0 Cancelled September 2…" at bounding box center [872, 512] width 1328 height 299
click at [1336, 91] on div at bounding box center [1338, 88] width 25 height 22
click at [1336, 91] on div at bounding box center [1337, 88] width 25 height 21
click at [1376, 90] on span "Save Report" at bounding box center [1393, 87] width 55 height 12
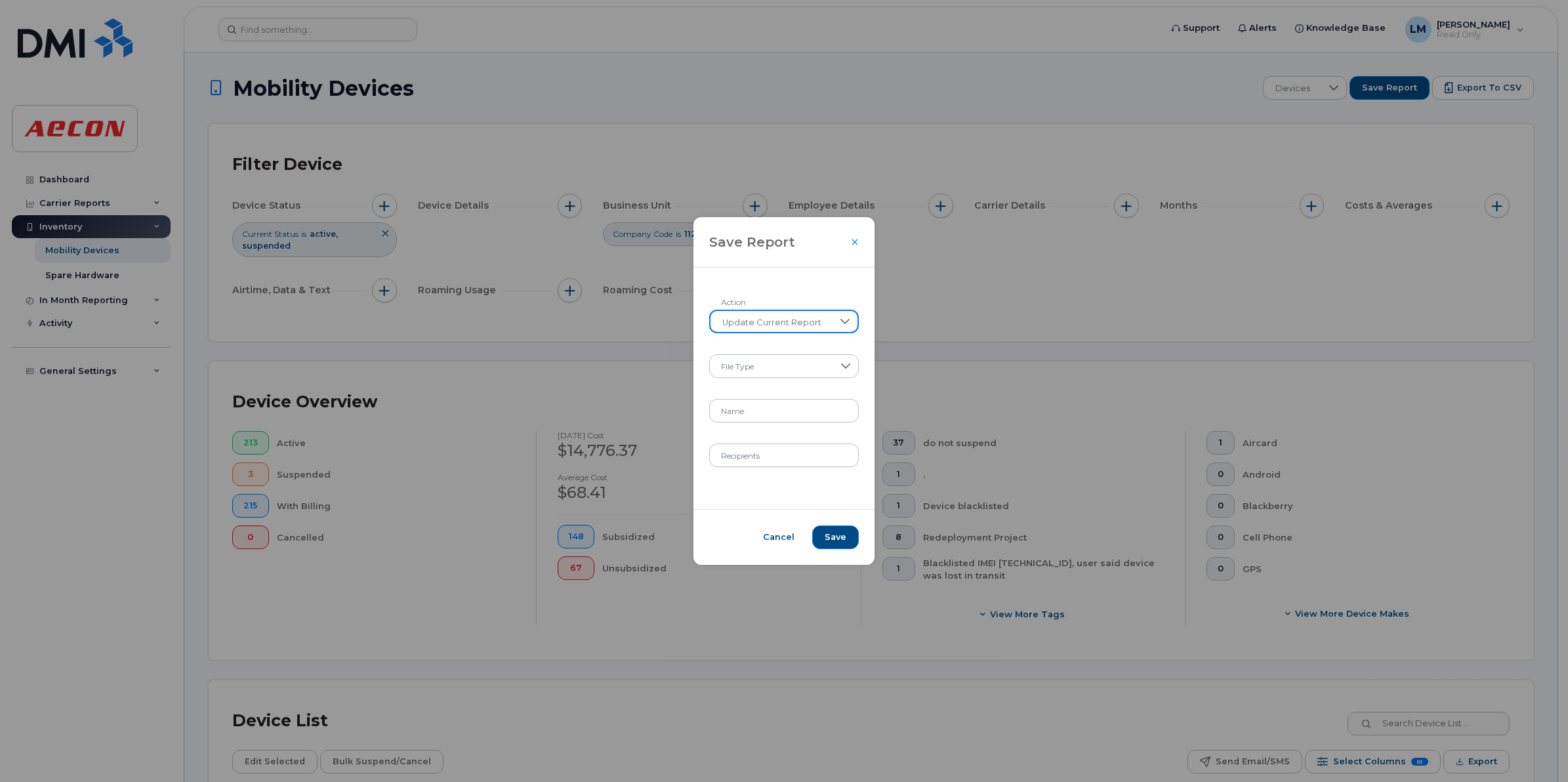
click at [824, 326] on span "Update Current Report" at bounding box center [772, 322] width 122 height 24
click at [833, 323] on div at bounding box center [846, 321] width 25 height 22
click at [829, 361] on span at bounding box center [771, 367] width 122 height 24
click at [795, 408] on input "Name" at bounding box center [784, 411] width 149 height 24
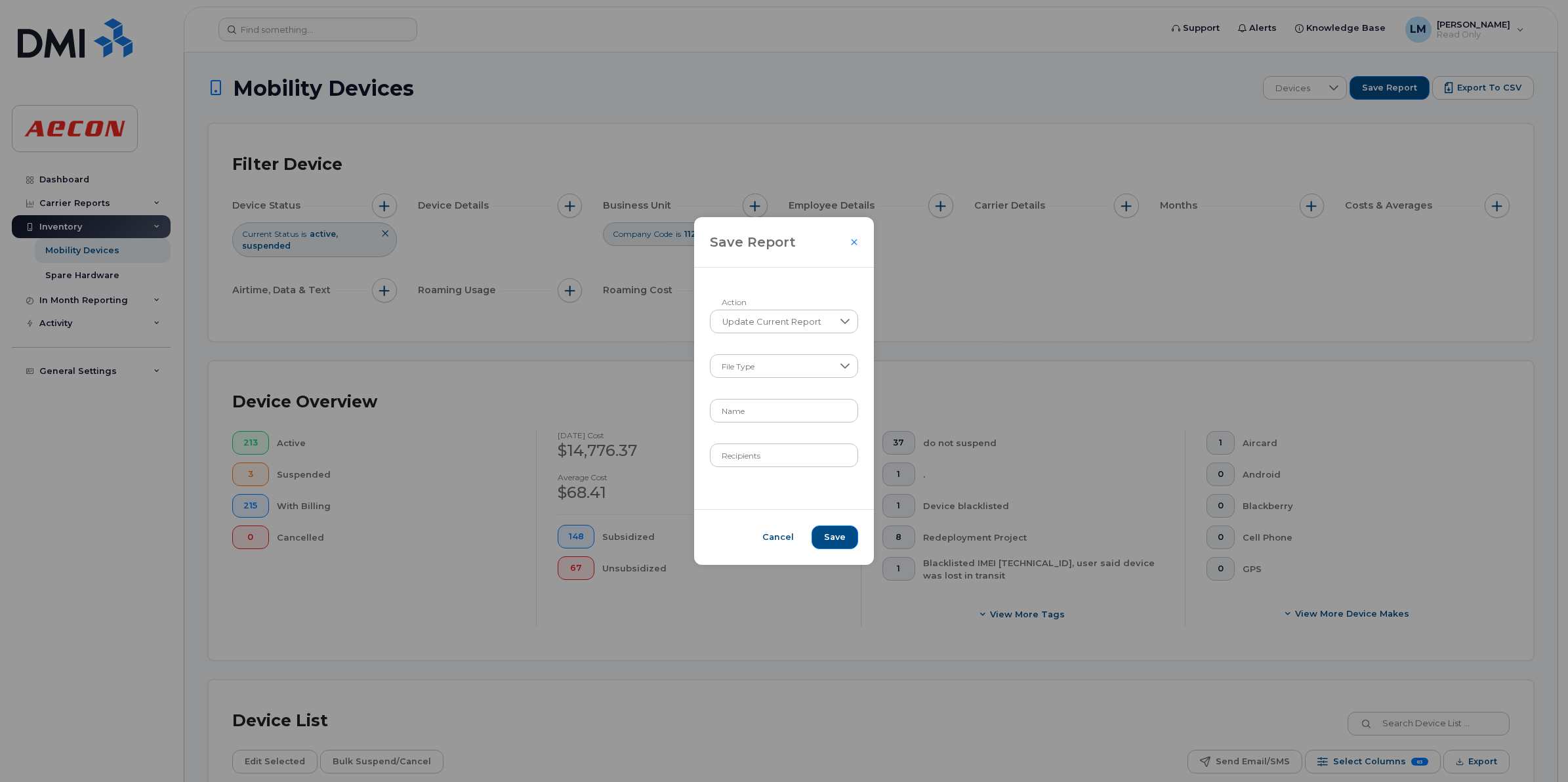
click at [912, 375] on div "Save Report Update Current Report Action File Type Name Recipients Cancel Save" at bounding box center [784, 391] width 1568 height 782
click at [1077, 302] on div "Save Report Update Current Report Action File Type Name Recipients Cancel Save" at bounding box center [784, 391] width 1568 height 782
click at [1296, 299] on div "Save Report Update Current Report Action File Type Name Recipients Cancel Save" at bounding box center [784, 391] width 1568 height 782
click at [854, 246] on div at bounding box center [854, 241] width 8 height 8
click at [853, 243] on icon "Close" at bounding box center [855, 241] width 6 height 6
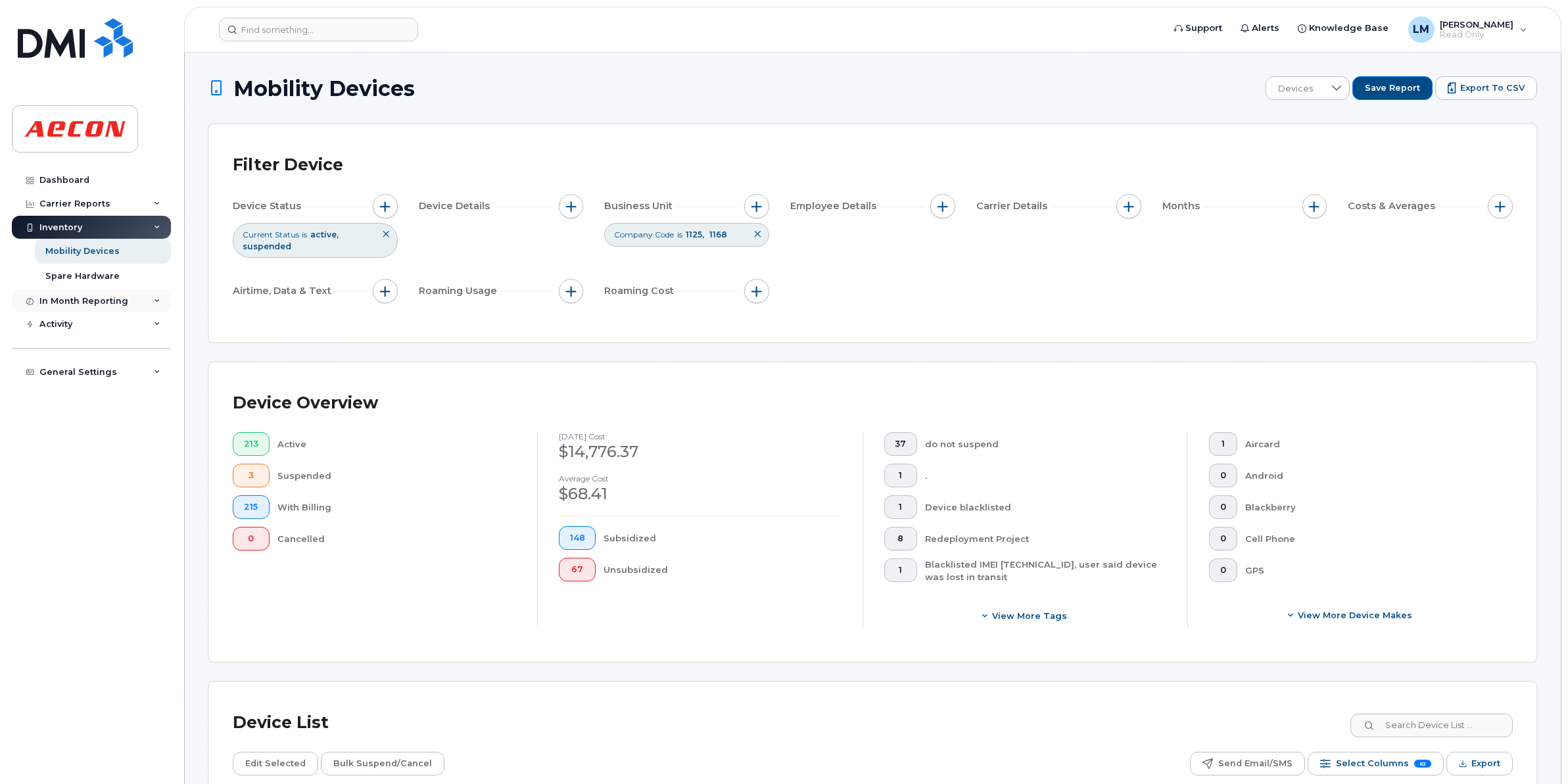
click at [142, 301] on div "In Month Reporting" at bounding box center [91, 301] width 159 height 24
click at [143, 304] on div "In Month Reporting" at bounding box center [91, 301] width 159 height 24
click at [756, 206] on span "button" at bounding box center [757, 206] width 11 height 11
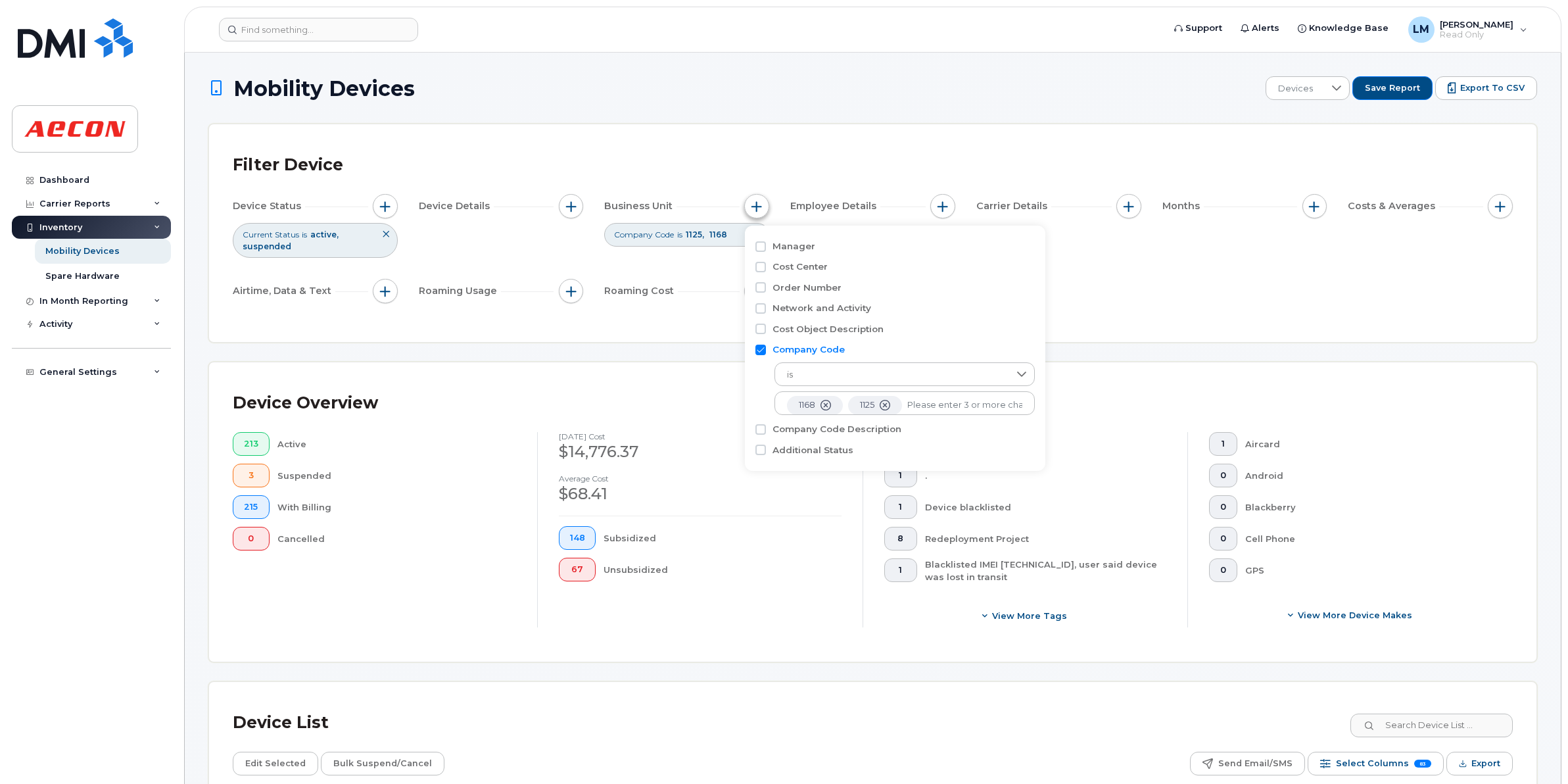
click at [756, 206] on span "button" at bounding box center [757, 206] width 11 height 11
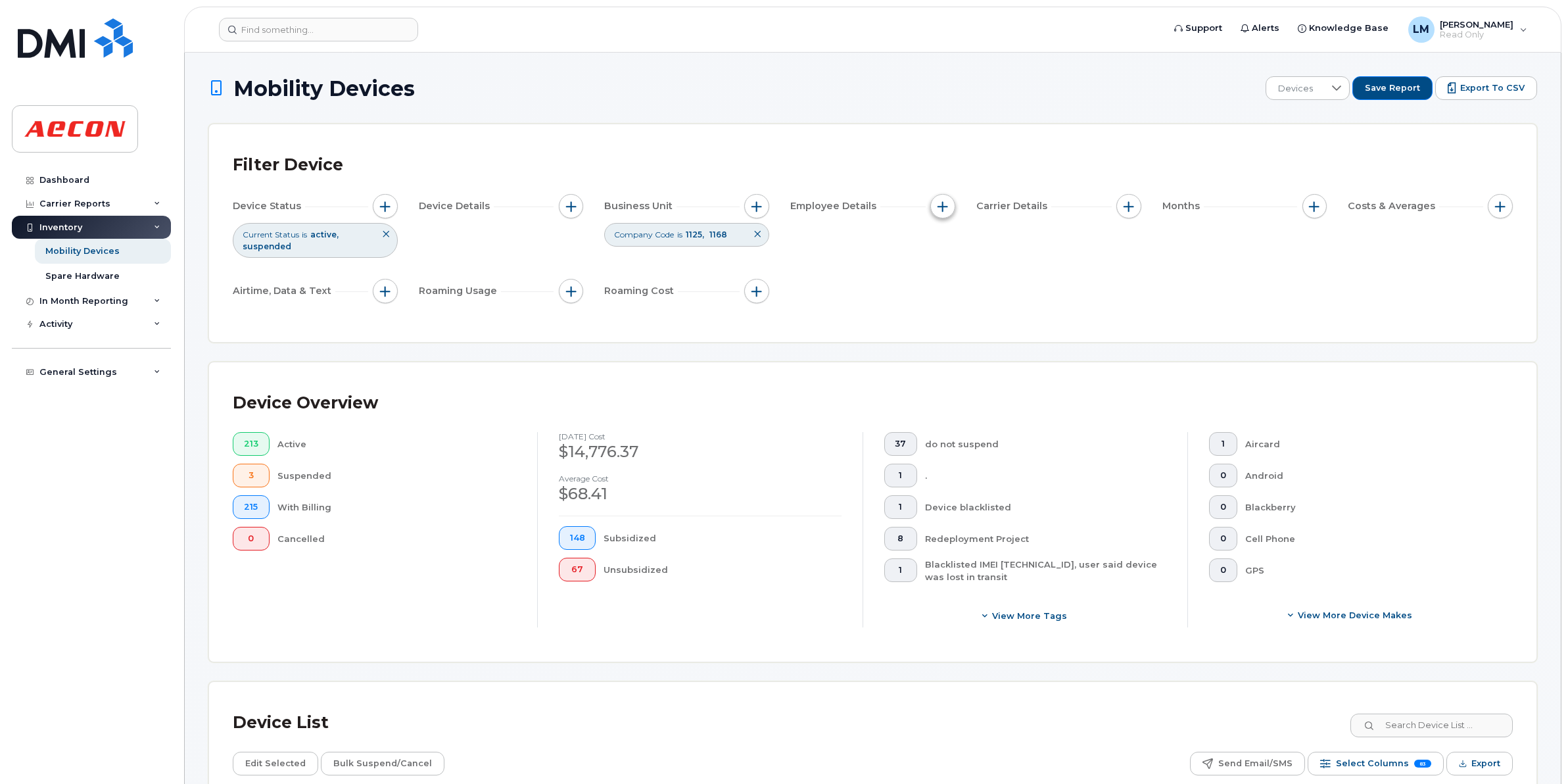
click at [944, 206] on span "button" at bounding box center [943, 206] width 11 height 11
click at [1116, 201] on button "button" at bounding box center [1129, 206] width 25 height 25
click at [1322, 204] on button "button" at bounding box center [1315, 206] width 25 height 25
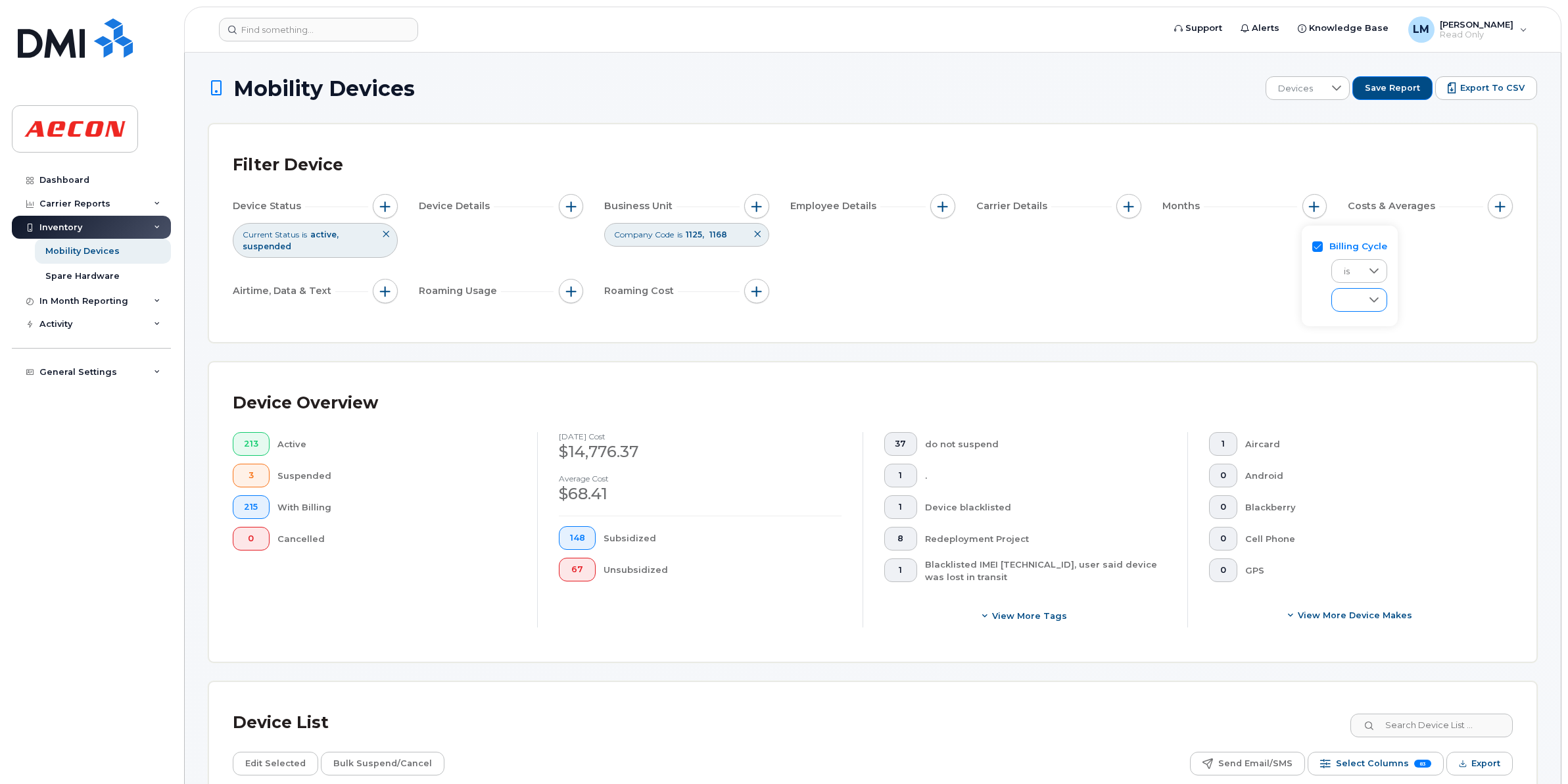
click at [1379, 295] on icon at bounding box center [1374, 300] width 11 height 11
click at [1435, 277] on div "Device Status Current Status is active suspended Device Details Business Unit C…" at bounding box center [873, 251] width 1281 height 115
click at [1501, 195] on button "button" at bounding box center [1500, 206] width 25 height 25
click at [1270, 275] on div "Device Status Current Status is active suspended Device Details Business Unit C…" at bounding box center [873, 251] width 1281 height 115
click at [109, 299] on div "In Month Reporting" at bounding box center [84, 302] width 89 height 11
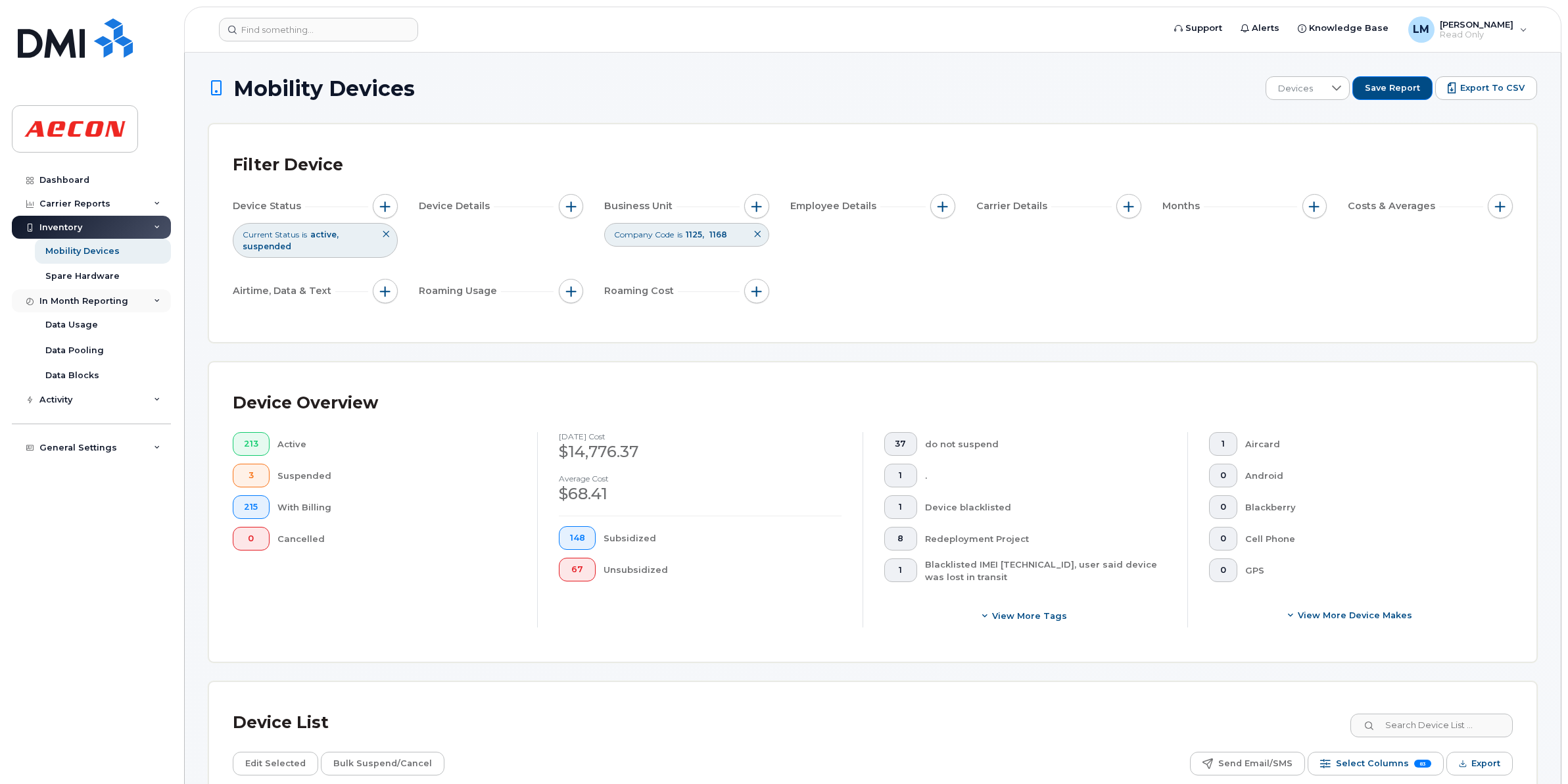
click at [112, 298] on div "In Month Reporting" at bounding box center [84, 302] width 89 height 11
click at [113, 299] on div "In Month Reporting" at bounding box center [84, 302] width 89 height 11
click at [106, 323] on div "Activity" at bounding box center [91, 324] width 159 height 24
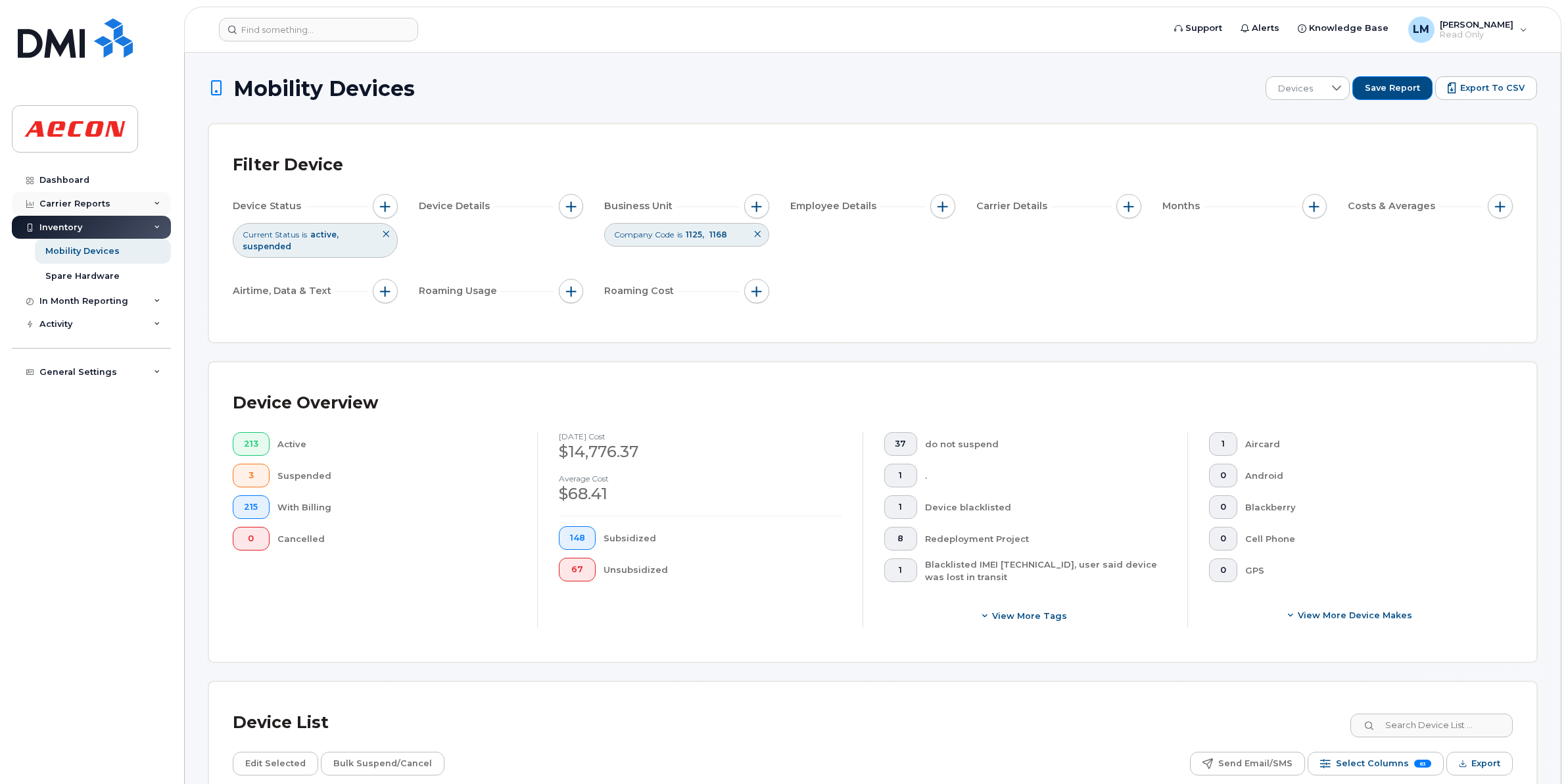
click at [83, 207] on div "Carrier Reports" at bounding box center [75, 204] width 71 height 11
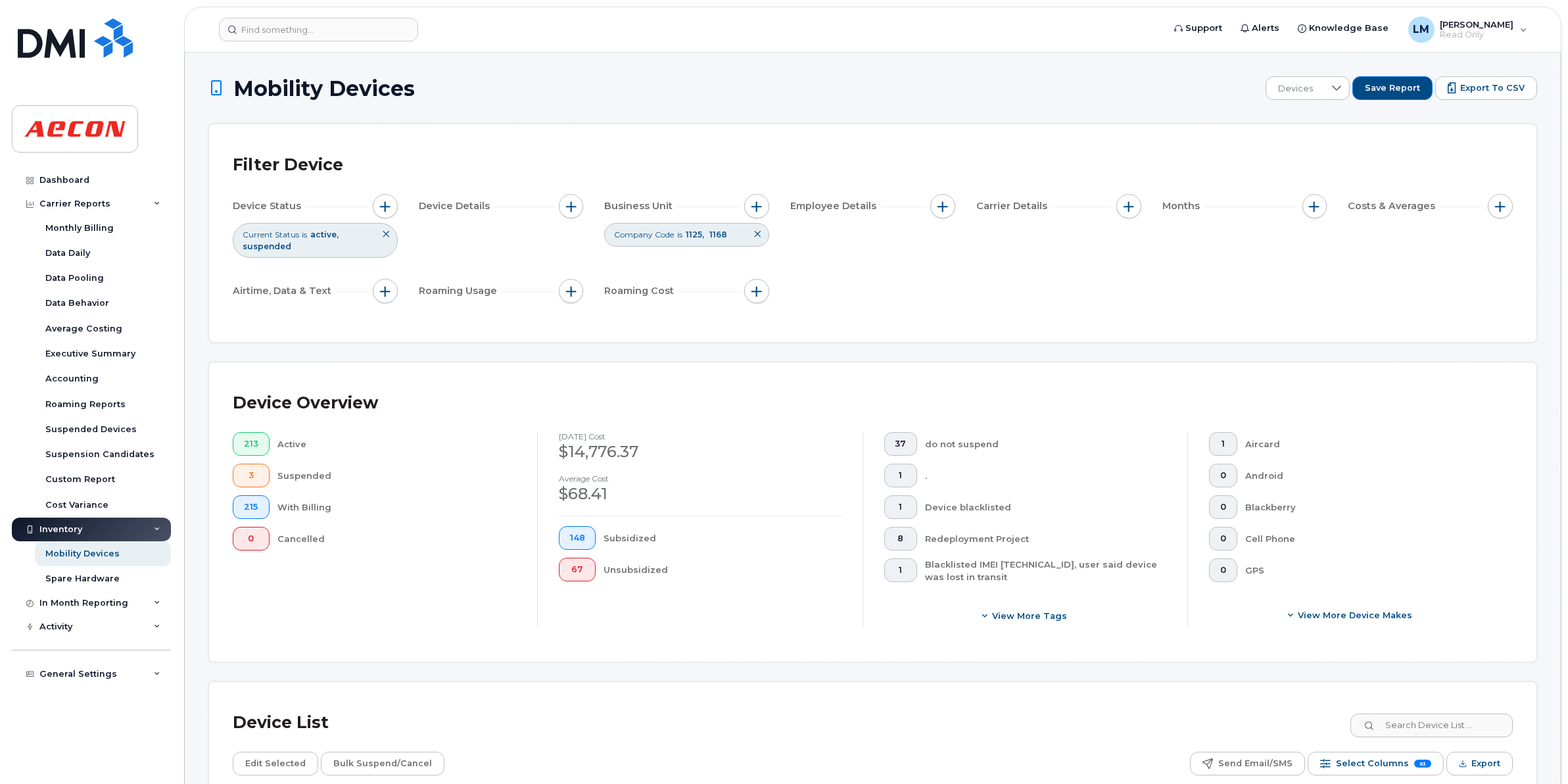
click at [1354, 319] on div "Filter Device Device Status Current Status is active suspended Device Details B…" at bounding box center [872, 233] width 1328 height 218
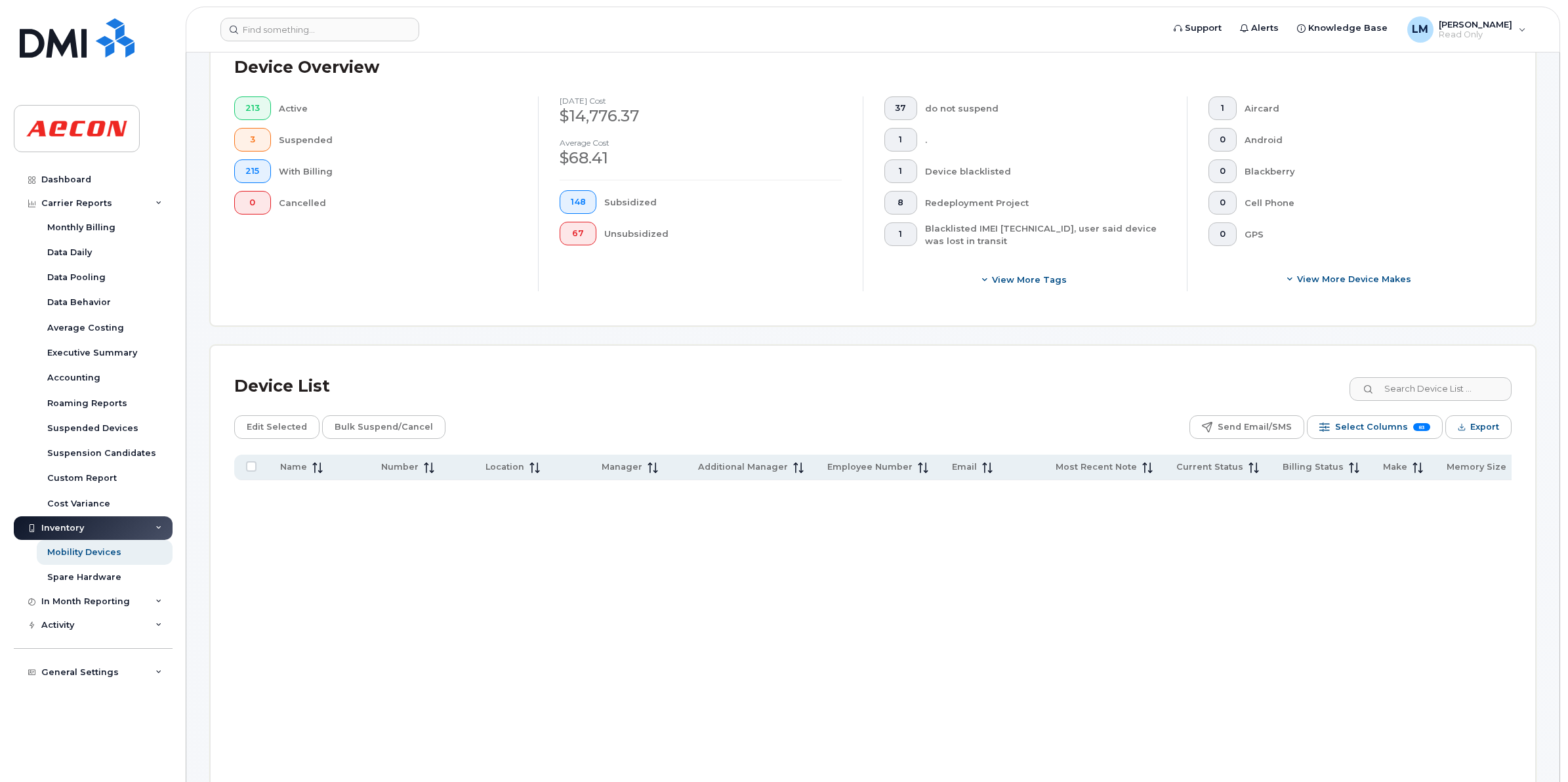
scroll to position [328, 0]
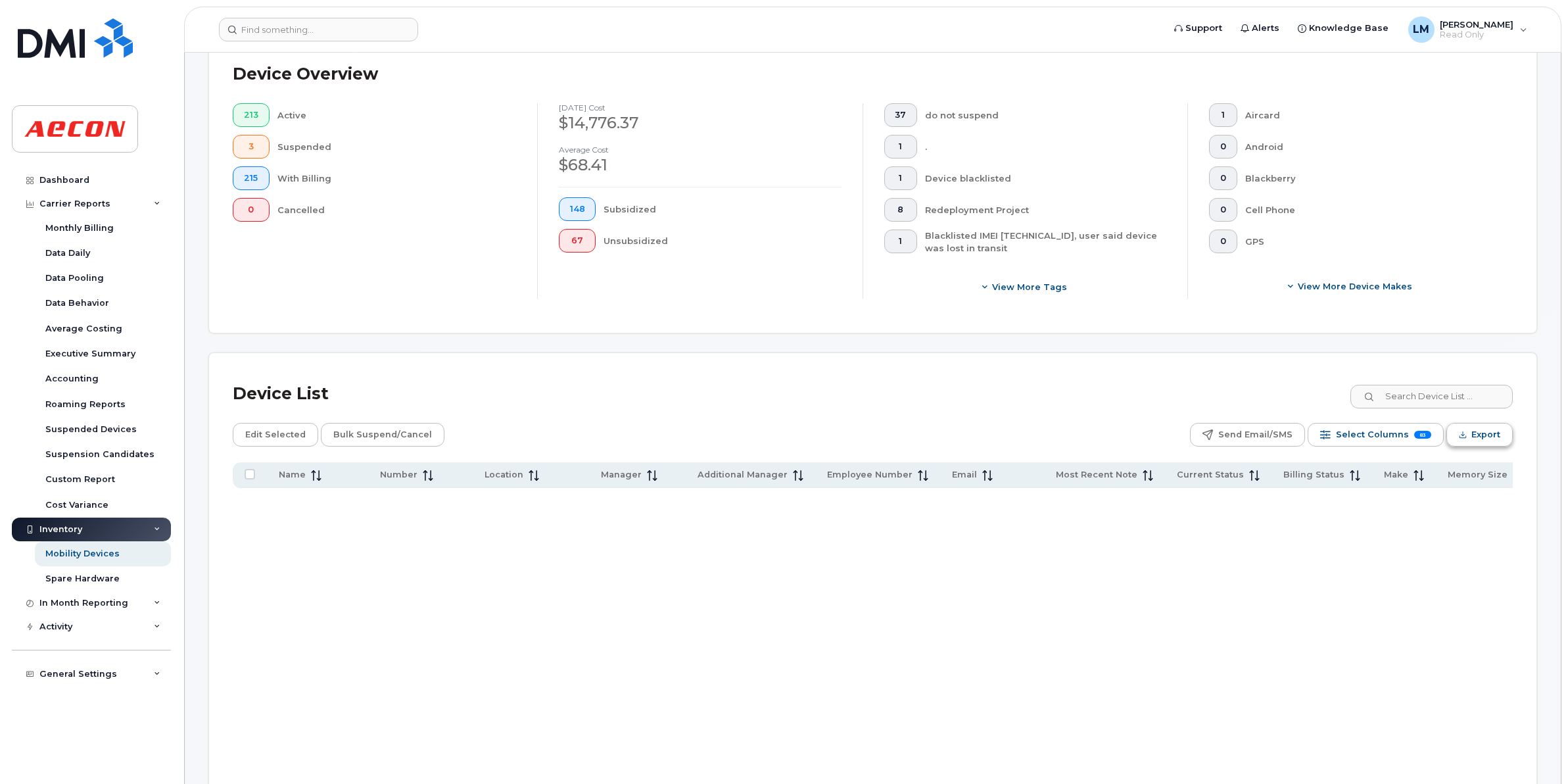
click at [1476, 432] on span "Export" at bounding box center [1486, 435] width 29 height 20
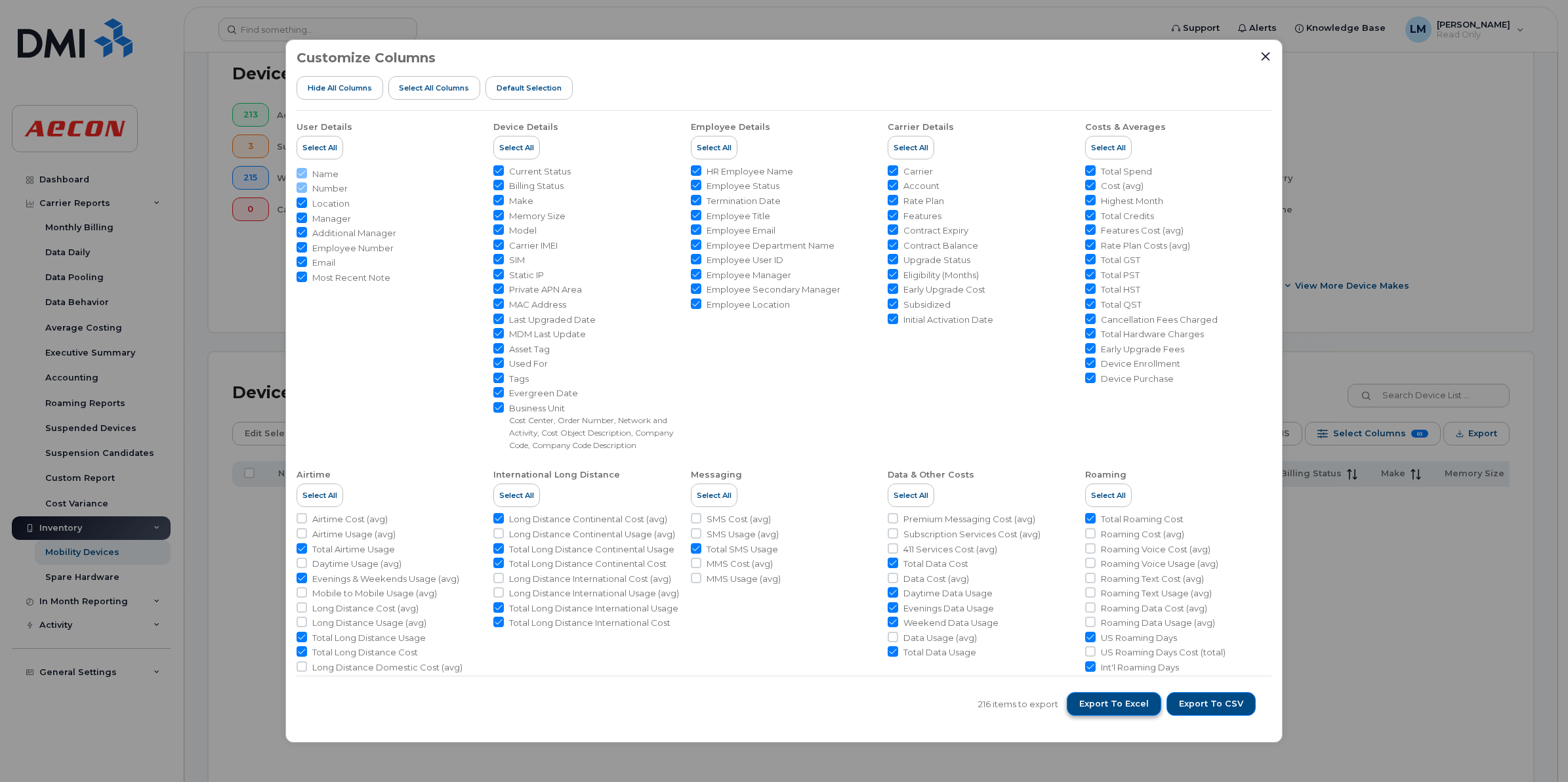
click at [1113, 710] on span "Export to Excel" at bounding box center [1114, 704] width 69 height 12
click at [1104, 707] on span "Export to Excel" at bounding box center [1114, 704] width 69 height 12
click at [1109, 703] on span "Export to Excel" at bounding box center [1114, 704] width 69 height 12
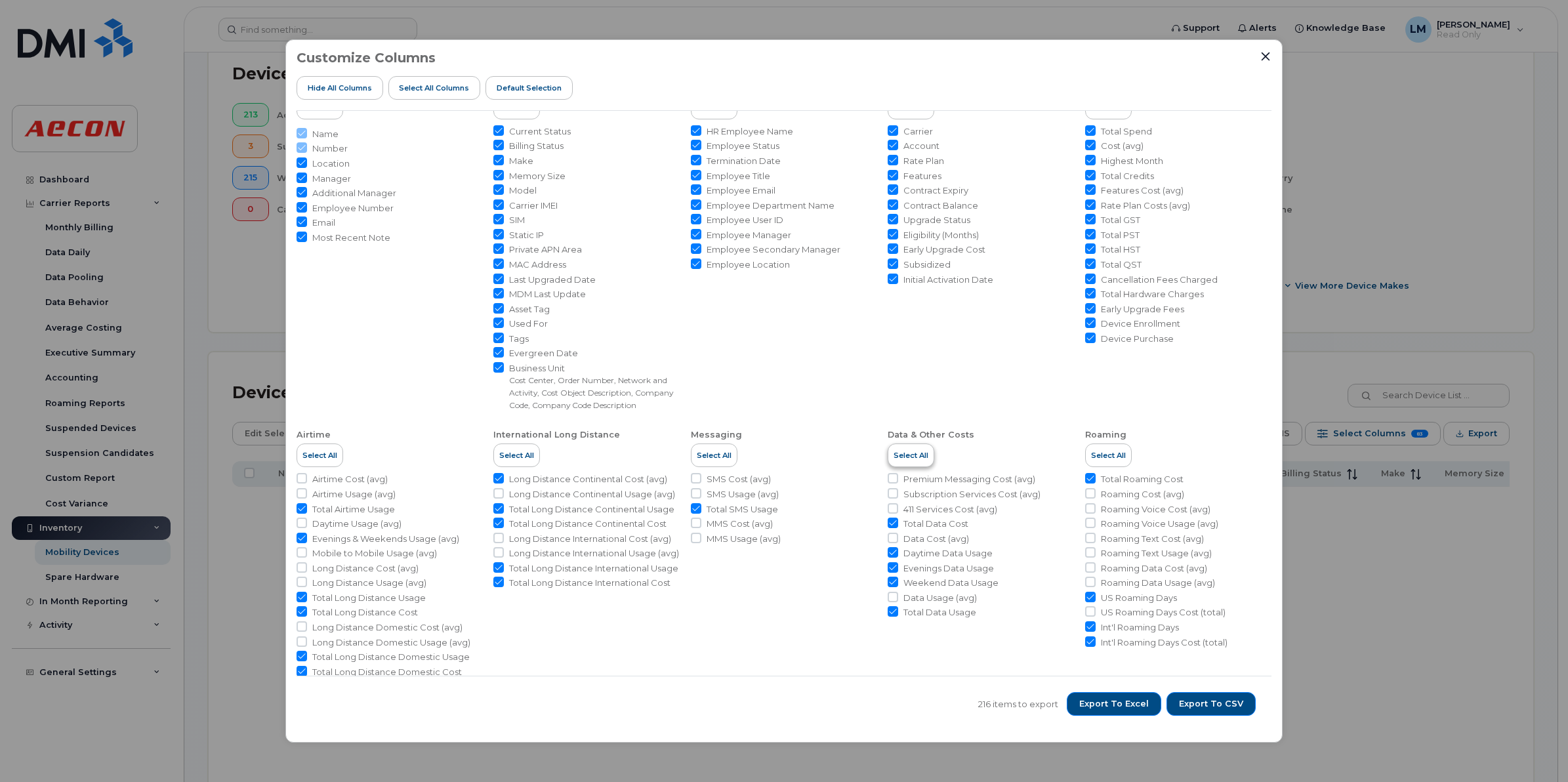
scroll to position [58, 0]
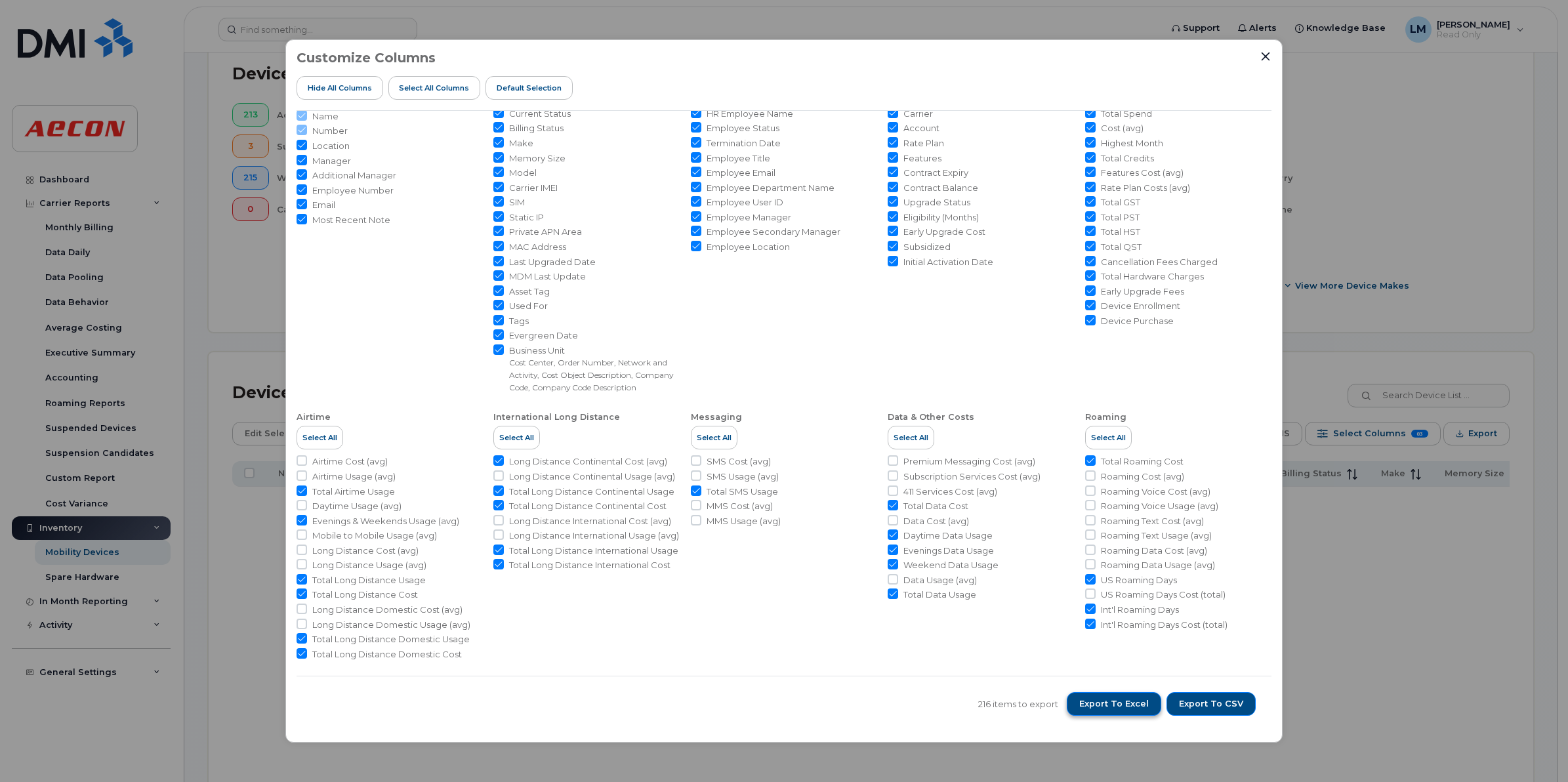
click at [1104, 707] on span "Export to Excel" at bounding box center [1114, 704] width 69 height 12
click at [1088, 700] on span "Export to Excel" at bounding box center [1114, 704] width 69 height 12
